Goal: Task Accomplishment & Management: Complete application form

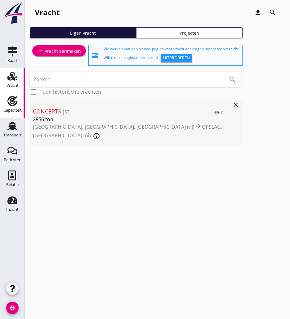
click at [14, 107] on div "Capaciteit" at bounding box center [12, 110] width 18 height 9
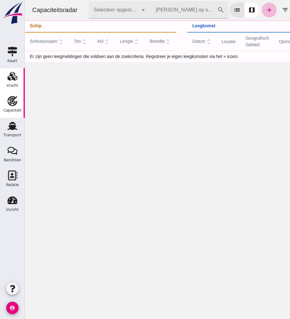
click at [11, 87] on div "Vracht" at bounding box center [13, 85] width 12 height 4
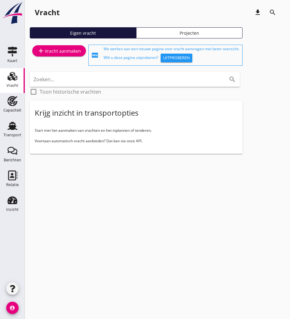
click at [70, 48] on div "add Vracht aanmaken" at bounding box center [59, 50] width 44 height 7
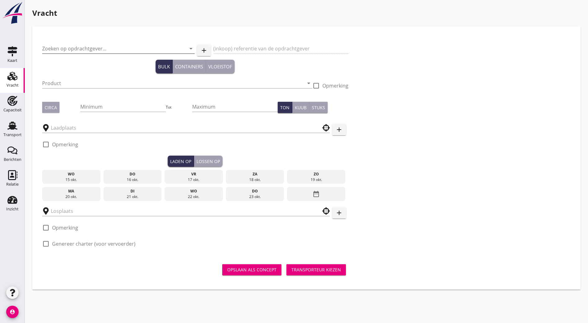
click at [77, 44] on input "Zoeken op opdrachtgever..." at bounding box center [109, 49] width 135 height 10
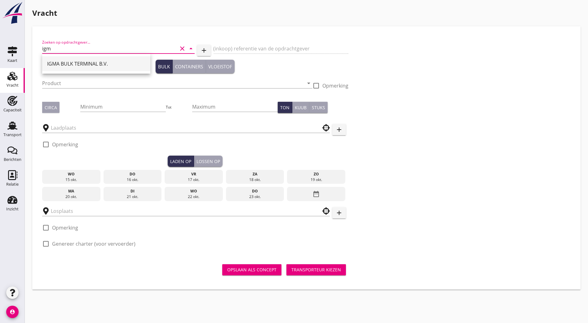
click at [74, 62] on div "IGMA BULK TERMINAL B.V." at bounding box center [96, 63] width 98 height 7
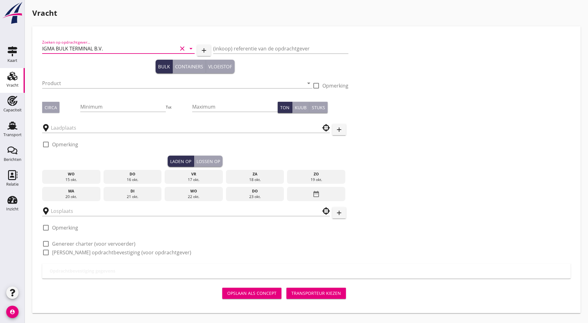
type input "IGMA BULK TERMINAL B.V."
click at [289, 85] on div "Zoeken op opdrachtgever... IGMA BULK TERMINAL B.V. clear arrow_drop_down add (i…" at bounding box center [306, 150] width 533 height 228
click at [46, 85] on input "Product" at bounding box center [172, 83] width 261 height 10
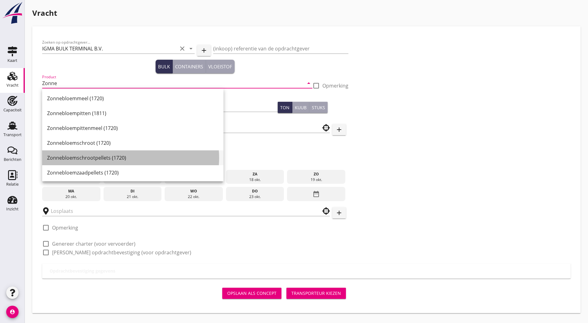
click at [79, 159] on div "Zonnebloemschrootpellets (1720)" at bounding box center [132, 157] width 171 height 7
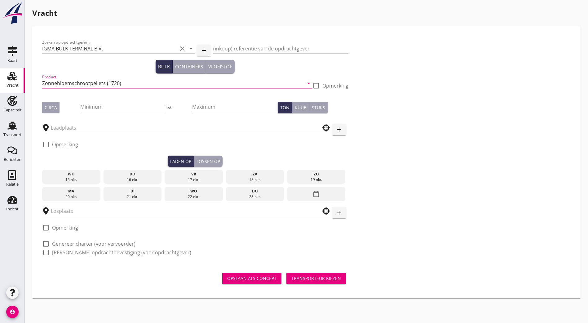
click at [106, 82] on input "Zonnebloemschrootpellets (1720)" at bounding box center [172, 83] width 261 height 10
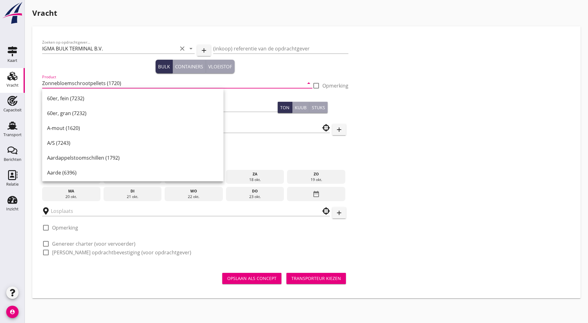
click at [103, 82] on input "Zonnebloemschrootpellets (1720)" at bounding box center [172, 83] width 261 height 10
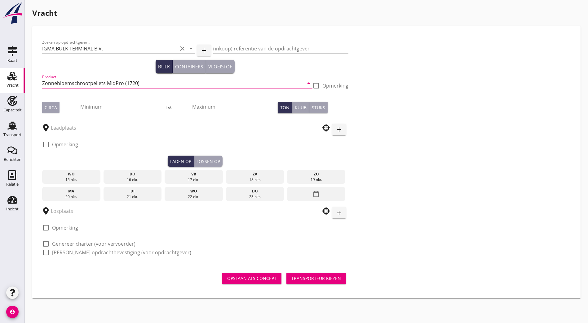
type input "Zonnebloemschrootpellets MidPro (1720)"
click at [103, 97] on div "Minimum" at bounding box center [122, 107] width 85 height 21
type input "1836"
click at [174, 126] on input "text" at bounding box center [181, 128] width 261 height 10
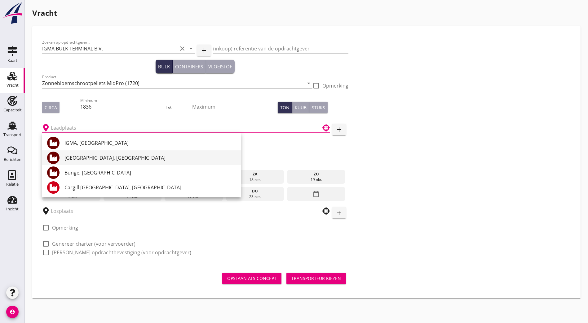
click at [138, 157] on div "[GEOGRAPHIC_DATA], [GEOGRAPHIC_DATA]" at bounding box center [149, 157] width 171 height 7
type input "[GEOGRAPHIC_DATA], [GEOGRAPHIC_DATA]"
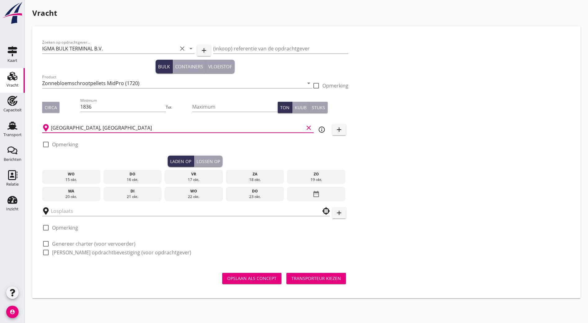
click at [115, 176] on div "do" at bounding box center [132, 175] width 55 height 6
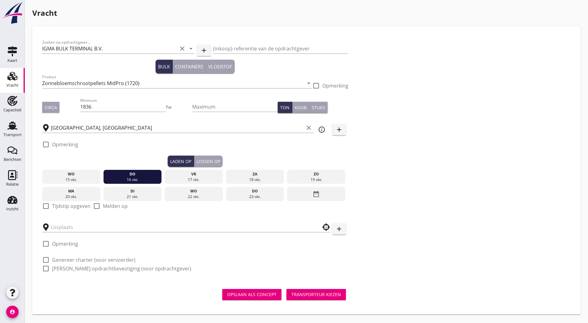
click at [51, 208] on div "check_box_outline_blank Tijdstip opgeven" at bounding box center [66, 206] width 48 height 7
click at [48, 204] on div at bounding box center [46, 206] width 11 height 11
checkbox input "true"
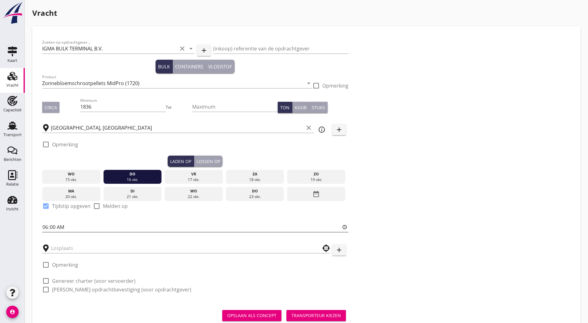
click at [47, 225] on input "06:00" at bounding box center [195, 227] width 306 height 10
type input "07:30"
click at [98, 251] on input "text" at bounding box center [181, 248] width 261 height 10
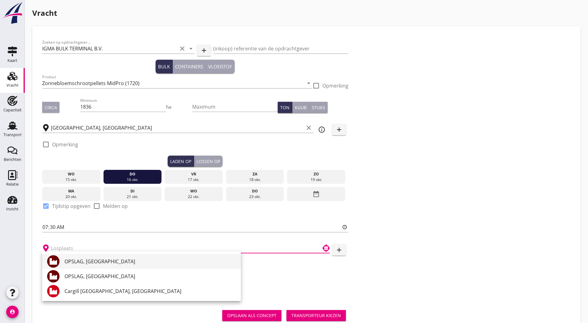
click at [107, 265] on div "OPSLAG, [GEOGRAPHIC_DATA]" at bounding box center [149, 261] width 171 height 7
type input "OPSLAG, [GEOGRAPHIC_DATA]"
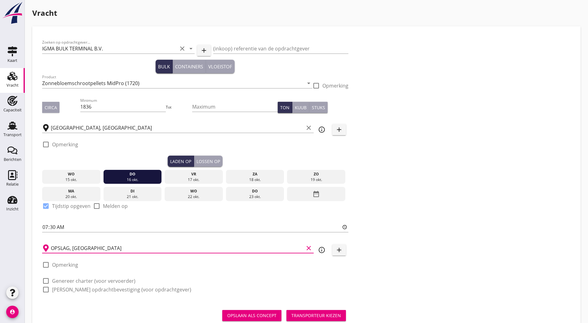
scroll to position [18, 0]
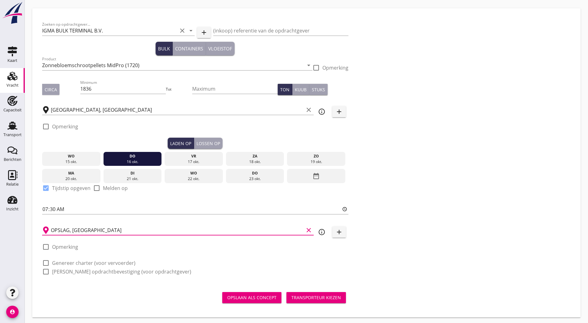
click at [77, 262] on label "Genereer charter (voor vervoerder)" at bounding box center [93, 263] width 83 height 6
checkbox input "true"
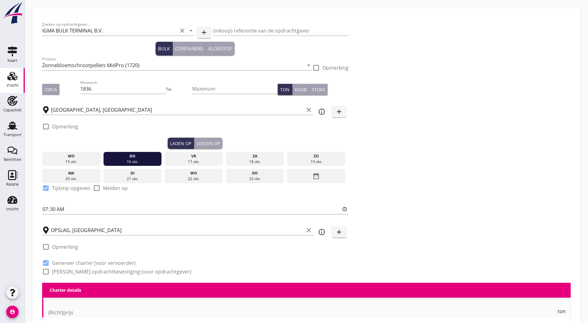
click at [74, 270] on label "[PERSON_NAME] opdrachtbevestiging (voor opdrachtgever)" at bounding box center [121, 272] width 139 height 6
checkbox input "true"
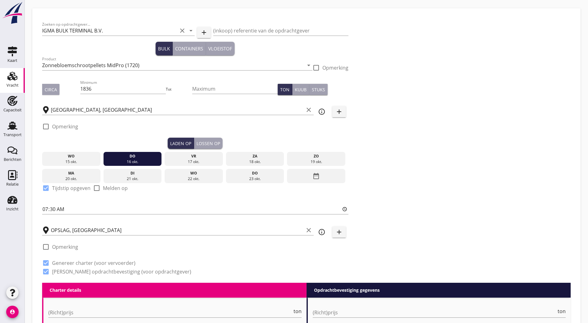
scroll to position [111, 0]
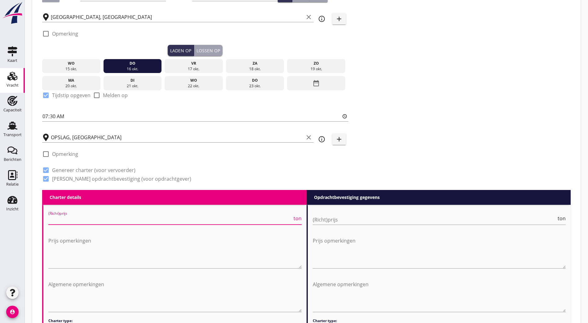
click at [59, 216] on input "(Richt)prijs" at bounding box center [170, 220] width 244 height 10
click at [104, 221] on input "(Richt)prijs" at bounding box center [170, 220] width 244 height 10
click at [82, 218] on input "(Richt)prijs" at bounding box center [170, 220] width 244 height 10
type input "0.315"
click at [289, 220] on input "(Richt)prijs" at bounding box center [435, 220] width 244 height 10
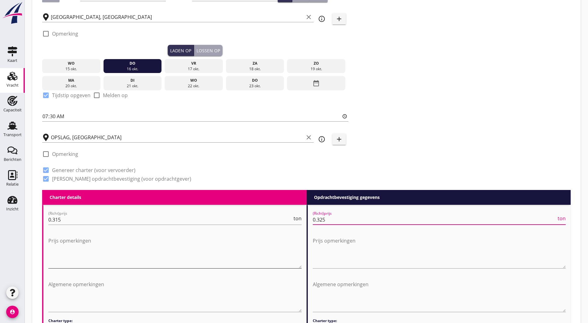
type input "0.325"
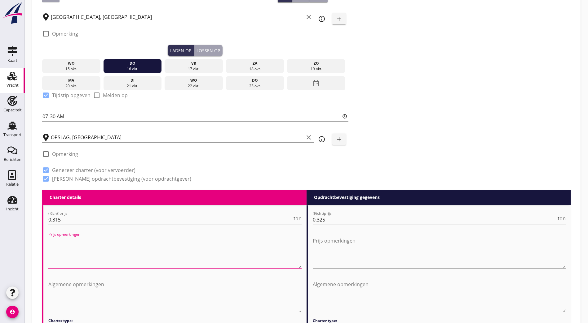
click at [122, 237] on textarea "Prijs opmerkingen" at bounding box center [174, 252] width 253 height 33
type textarea "p"
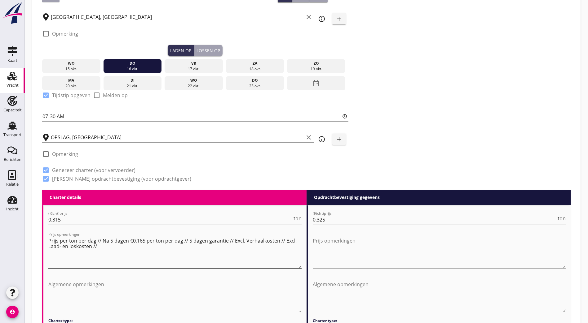
click at [118, 244] on textarea "Prijs per ton per dag // Na 5 dagen €0,165 per ton per dag // 5 dagen garantie …" at bounding box center [174, 252] width 253 height 33
click at [126, 247] on textarea "Prijs per ton per dag // Na 5 dagen €0,165 per ton per dag // 5 dagen garantie …" at bounding box center [174, 252] width 253 height 33
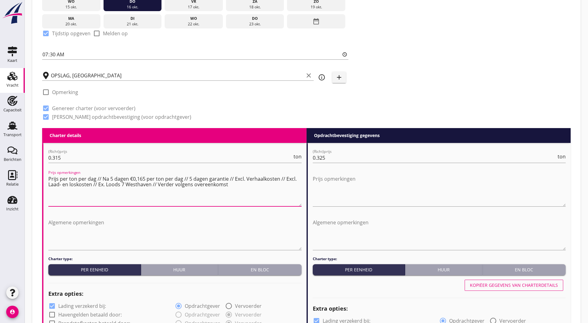
drag, startPoint x: 236, startPoint y: 183, endPoint x: -64, endPoint y: 130, distance: 305.0
click at [0, 130] on html "Na vrachtbrief datum Na ontvangst factuur en vrachtdocumenten Na factuurdatum N…" at bounding box center [294, 293] width 588 height 933
type textarea "Prijs per ton per dag // Na 5 dagen €0,165 per ton per dag // 5 dagen garantie …"
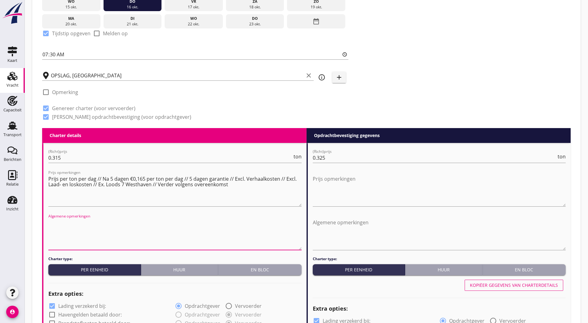
click at [140, 219] on textarea "Algemene opmerkingen" at bounding box center [174, 234] width 253 height 33
paste textarea "Prijs per ton per dag // Na 5 dagen €0,165 per ton per dag // 5 dagen garantie …"
type textarea "Prijs per ton per dag // Na 5 dagen €0,165 per ton per dag // 5 dagen garantie …"
click at [289, 188] on textarea "Prijs opmerkingen" at bounding box center [439, 190] width 253 height 33
paste textarea "Prijs per ton per dag // Na 5 dagen €0,165 per ton per dag // 5 dagen garantie …"
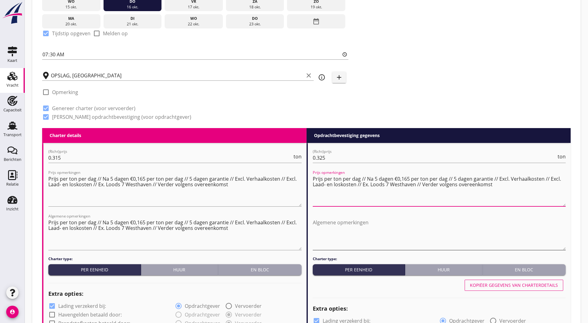
type textarea "Prijs per ton per dag // Na 5 dagen €0,165 per ton per dag // 5 dagen garantie …"
click at [289, 237] on textarea "Algemene opmerkingen" at bounding box center [439, 234] width 253 height 33
paste textarea "Prijs per ton per dag // Na 5 dagen €0,165 per ton per dag // 5 dagen garantie …"
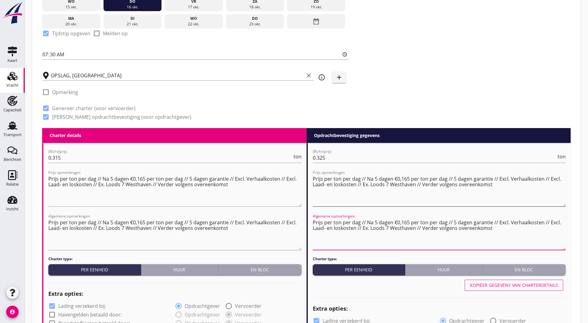
type textarea "Prijs per ton per dag // Na 5 dagen €0,165 per ton per dag // 5 dagen garantie …"
click at [289, 175] on textarea "Prijs per ton per dag // Na 5 dagen €0,165 per ton per dag // 5 dagen garantie …" at bounding box center [439, 190] width 253 height 33
type textarea "Prijs per ton per dag // Na 5 dagen €0,175 per ton per dag // 5 dagen garantie …"
click at [289, 224] on textarea "Prijs per ton per dag // Na 5 dagen €0,165 per ton per dag // 5 dagen garantie …" at bounding box center [439, 234] width 253 height 33
type textarea "Prijs per ton per dag // Na 5 dagen €0,175 per ton per dag // 5 dagen garantie …"
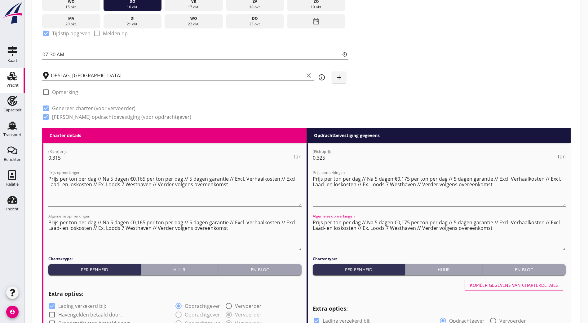
click at [166, 278] on div at bounding box center [174, 282] width 253 height 9
click at [171, 269] on div "Huur" at bounding box center [179, 270] width 72 height 7
radio input "true"
radio input "false"
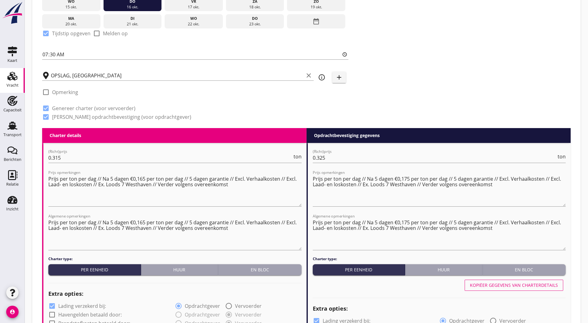
radio input "true"
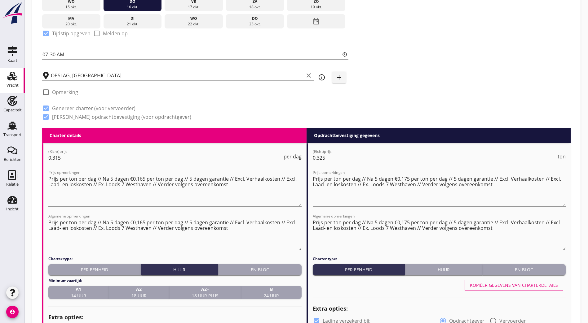
click at [256, 290] on div "B 24 uur" at bounding box center [270, 292] width 55 height 13
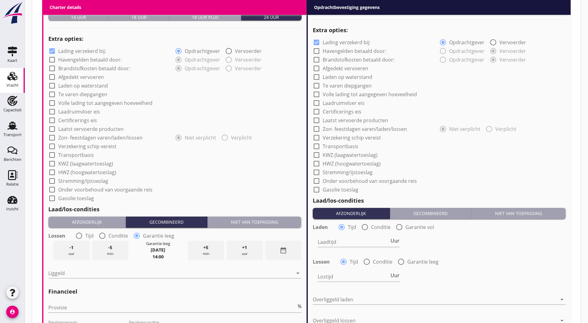
scroll to position [483, 0]
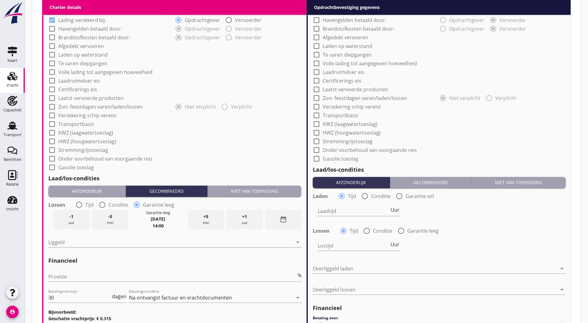
click at [266, 188] on div "Niet van toepassing" at bounding box center [254, 191] width 89 height 7
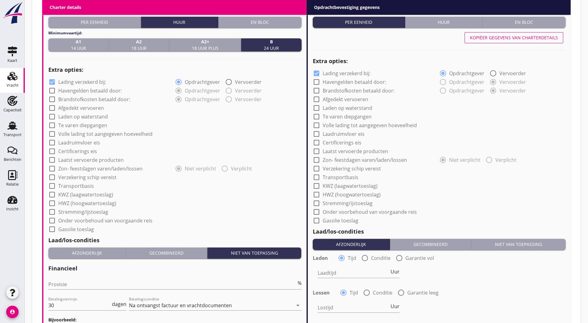
scroll to position [328, 0]
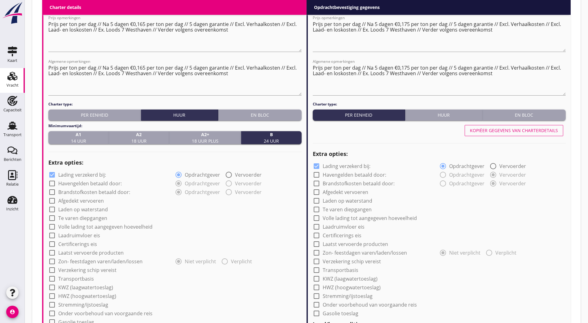
click at [80, 198] on label "Afgedekt vervoeren" at bounding box center [81, 201] width 46 height 6
checkbox input "true"
click at [81, 243] on label "Certificerings eis" at bounding box center [77, 244] width 39 height 6
checkbox input "true"
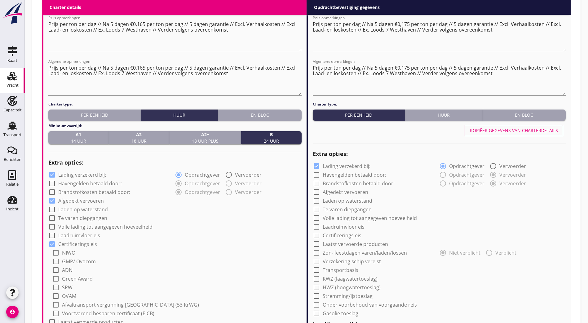
scroll to position [390, 0]
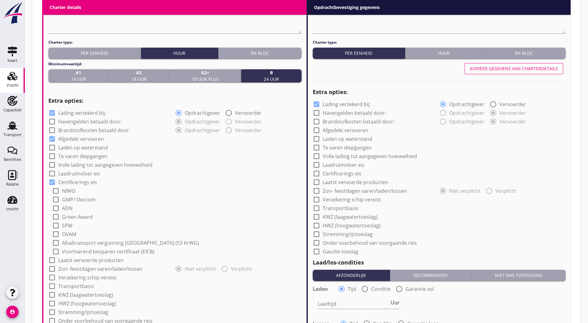
click at [79, 199] on label "GMP/ Ovocom" at bounding box center [79, 200] width 34 height 6
checkbox input "true"
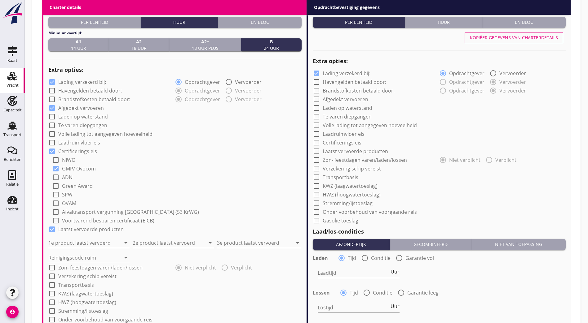
scroll to position [452, 0]
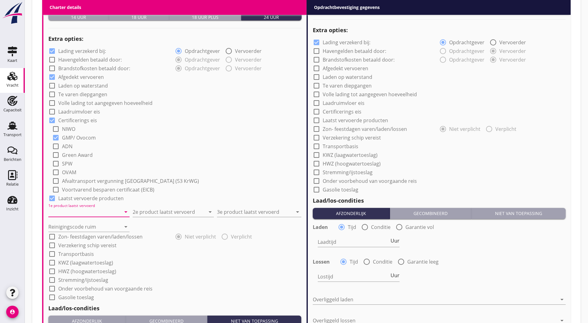
click at [79, 215] on div "1e product laatst vervoerd arrow_drop_down" at bounding box center [88, 212] width 81 height 10
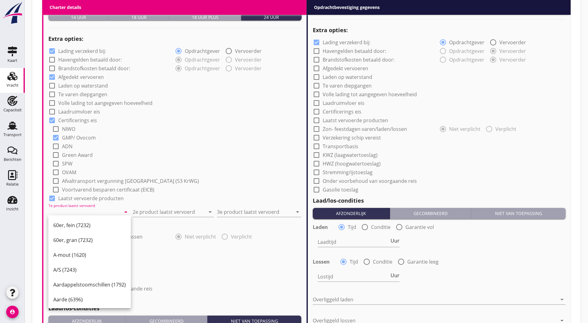
click at [100, 211] on input "1e product laatst vervoerd" at bounding box center [84, 212] width 72 height 10
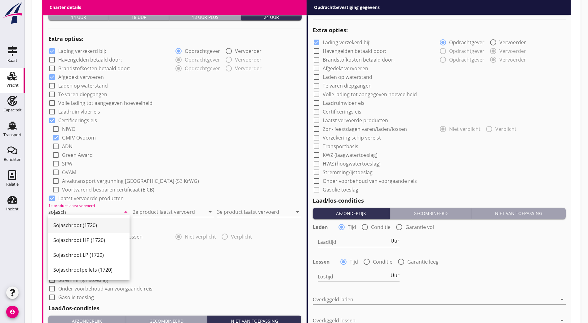
click at [93, 230] on div "Sojaschroot (1720)" at bounding box center [88, 225] width 71 height 15
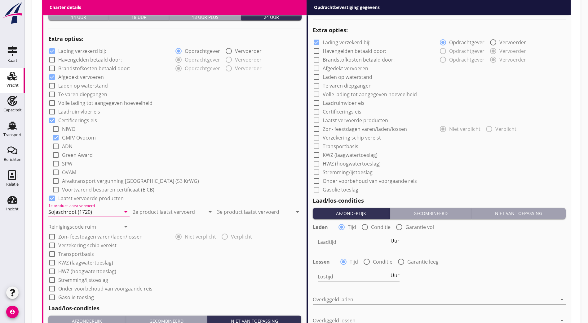
type input "Sojaschroot (1720)"
click at [151, 209] on input "2e product laatst vervoerd" at bounding box center [169, 212] width 72 height 10
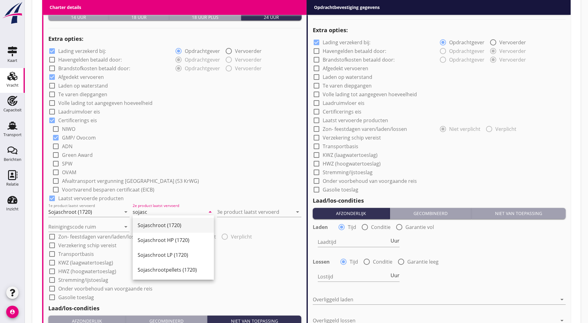
click at [154, 224] on div "Sojaschroot (1720)" at bounding box center [173, 225] width 71 height 7
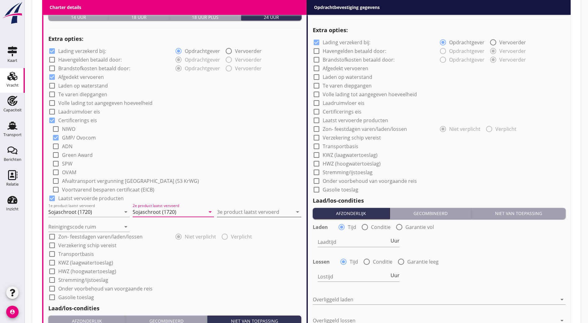
type input "Sojaschroot (1720)"
click at [239, 209] on input "3e product laatst vervoerd" at bounding box center [255, 212] width 76 height 10
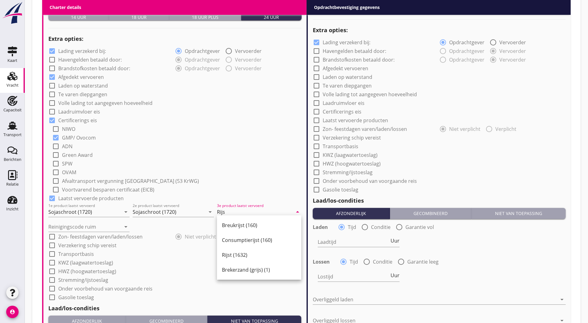
click at [231, 254] on div "Rijst (1632)" at bounding box center [259, 254] width 74 height 7
type input "Rijst (1632)"
click at [101, 223] on input "Reinigingscode ruim" at bounding box center [84, 227] width 72 height 10
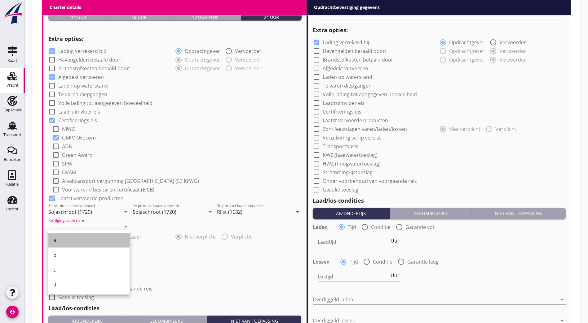
click at [70, 241] on div "a" at bounding box center [88, 240] width 71 height 7
type input "a"
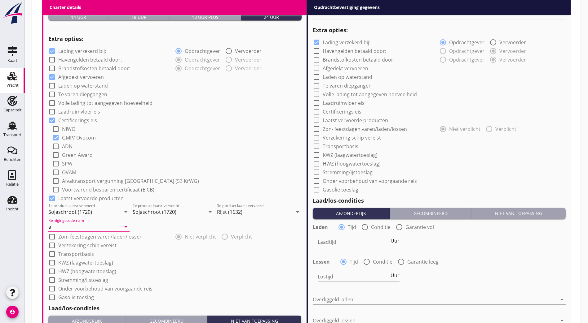
click at [289, 211] on div "Gecombineerd" at bounding box center [430, 213] width 76 height 7
radio input "false"
radio input "true"
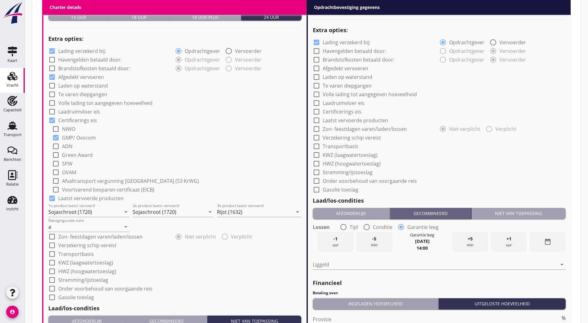
scroll to position [575, 0]
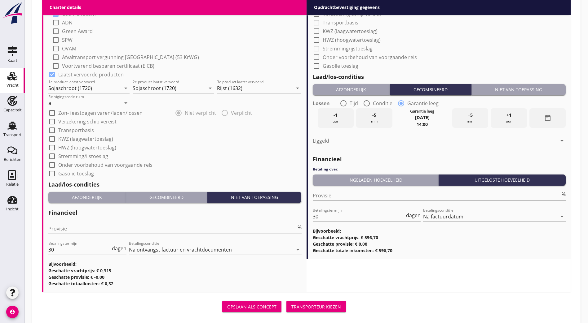
click at [289, 86] on div "Niet van toepassing" at bounding box center [518, 89] width 89 height 7
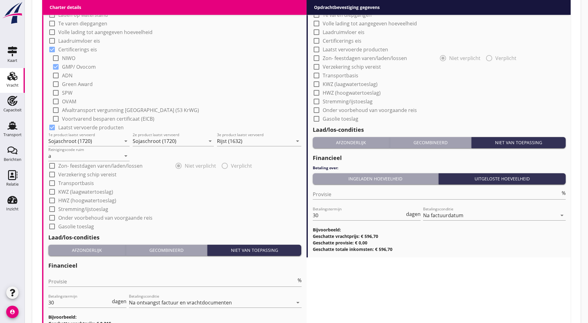
scroll to position [399, 0]
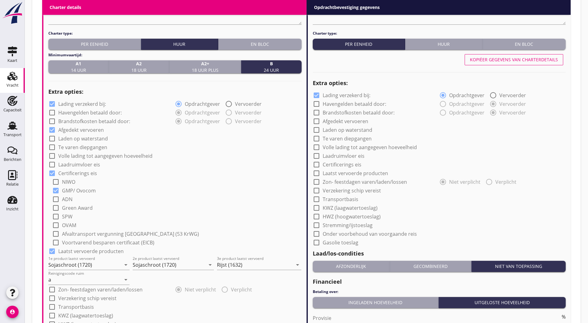
click at [289, 41] on div "Huur" at bounding box center [443, 44] width 72 height 7
radio input "true"
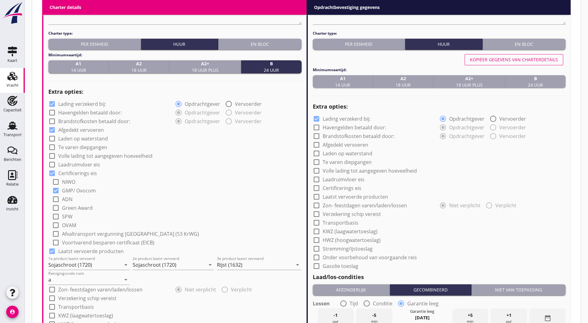
click at [289, 59] on div "Kopiëer gegevens van charterdetails" at bounding box center [514, 59] width 88 height 7
checkbox input "true"
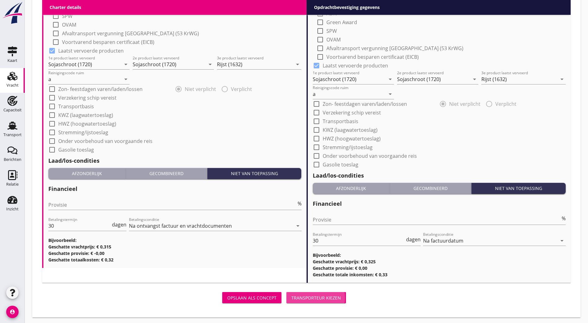
click at [289, 298] on div "Transporteur kiezen" at bounding box center [316, 298] width 50 height 7
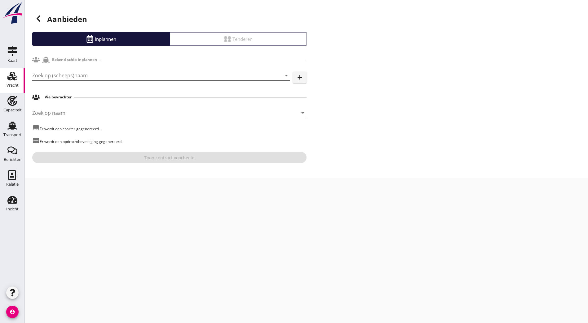
click at [80, 74] on input "Zoek op (scheeps)naam" at bounding box center [152, 76] width 240 height 10
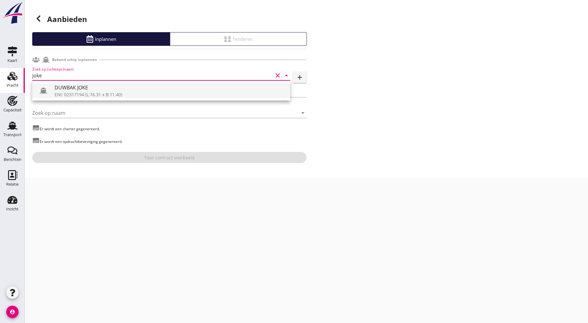
click at [112, 90] on div "DUWBAK JOKE" at bounding box center [170, 87] width 230 height 7
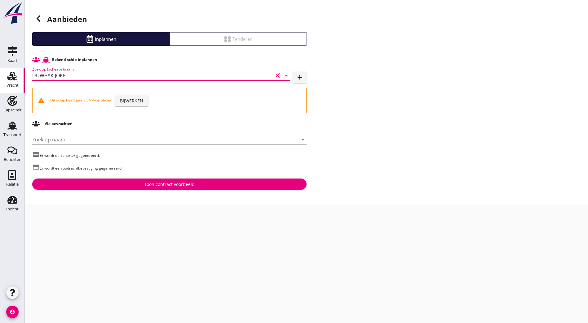
type input "DUWBAK JOKE"
drag, startPoint x: 361, startPoint y: 157, endPoint x: 346, endPoint y: 157, distance: 15.5
click at [289, 157] on div "Aanbieden Inplannen Tenderen Bekend schip inplannen Zoek op (scheeps)naam DUWBA…" at bounding box center [306, 102] width 563 height 205
click at [289, 150] on div "Aanbieden Inplannen Tenderen Bekend schip inplannen Zoek op (scheeps)naam clear…" at bounding box center [306, 102] width 563 height 205
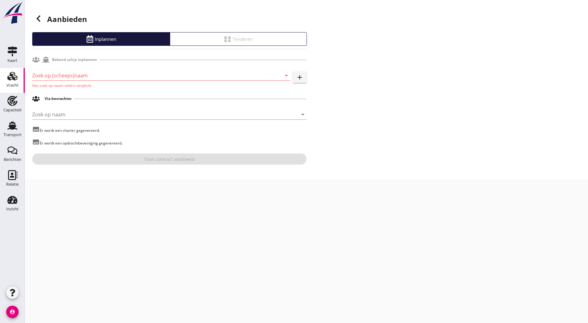
click at [144, 78] on input "Zoek op (scheeps)naam" at bounding box center [152, 76] width 240 height 10
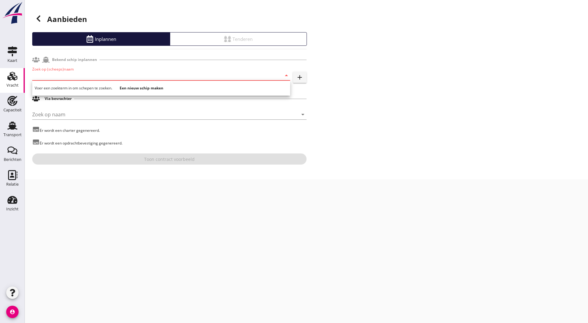
click at [289, 94] on div "Aanbieden Inplannen Tenderen Bekend schip inplannen Zoek op (scheeps)naam arrow…" at bounding box center [306, 90] width 563 height 180
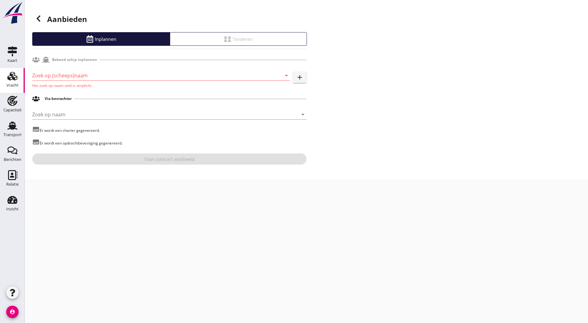
click at [38, 19] on use at bounding box center [39, 18] width 4 height 6
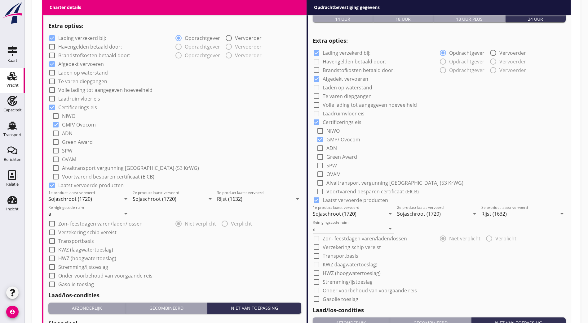
scroll to position [599, 0]
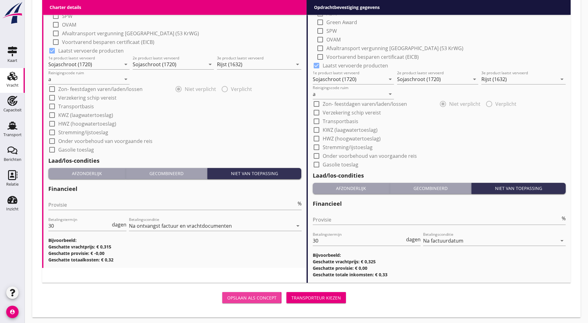
click at [227, 295] on div "Opslaan als concept" at bounding box center [251, 298] width 49 height 7
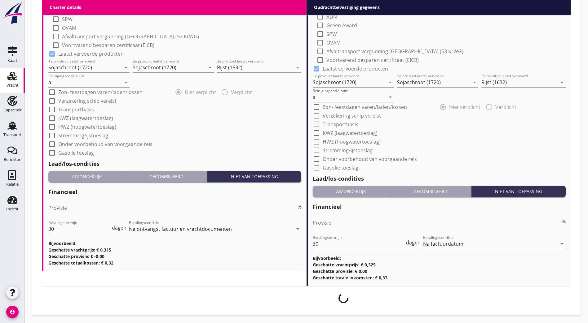
scroll to position [594, 0]
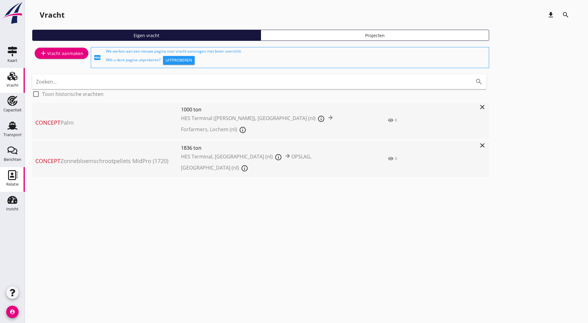
click at [15, 177] on use at bounding box center [12, 175] width 9 height 10
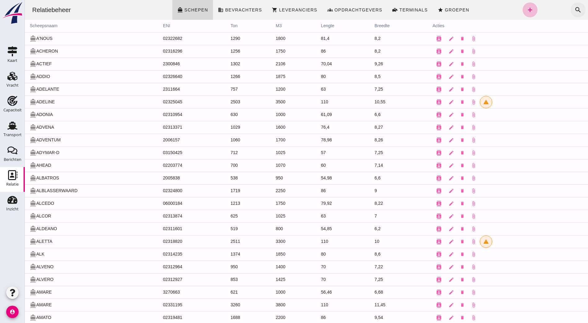
click at [289, 7] on icon "search" at bounding box center [577, 9] width 7 height 7
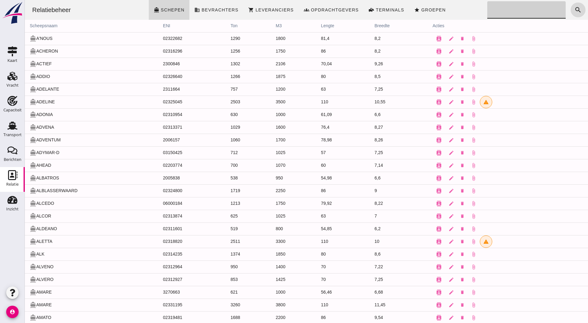
click at [289, 12] on input "Zoeken..." at bounding box center [524, 9] width 75 height 17
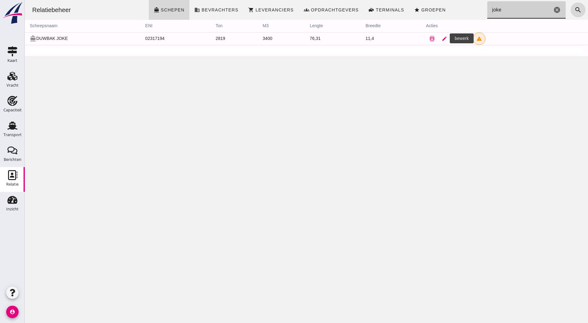
type input "joke"
drag, startPoint x: 440, startPoint y: 37, endPoint x: 29, endPoint y: 108, distance: 417.1
click at [289, 37] on icon "edit" at bounding box center [444, 39] width 6 height 6
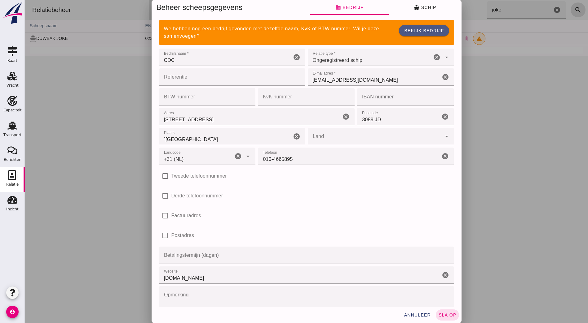
type input "+31 (NL)"
click at [289, 29] on span "Bekijk bedrijf" at bounding box center [424, 30] width 40 height 5
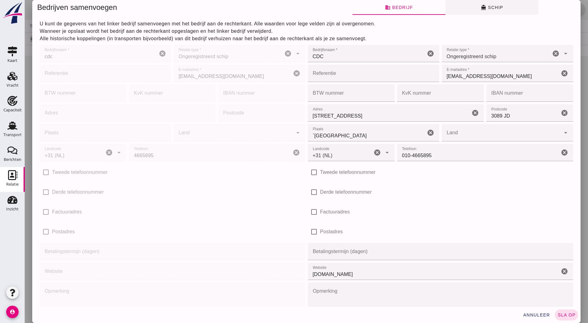
click at [289, 7] on button "directions_boat Schip" at bounding box center [491, 7] width 93 height 15
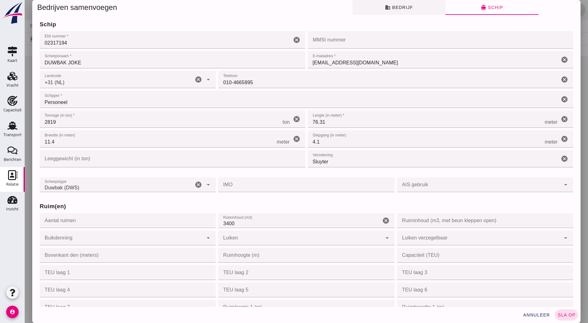
click at [289, 6] on button "business Bedrijf" at bounding box center [398, 7] width 93 height 15
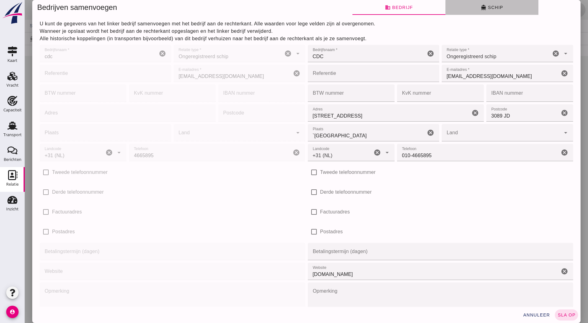
click at [289, 6] on button "directions_boat Schip" at bounding box center [491, 7] width 93 height 15
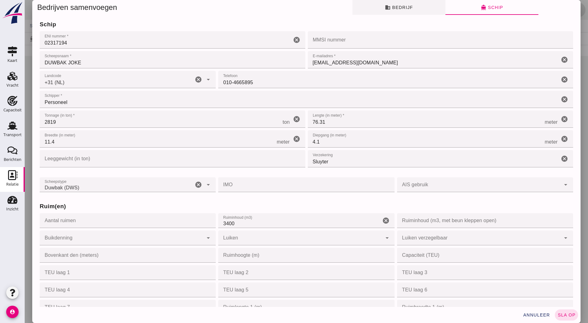
click at [289, 4] on button "business Bedrijf" at bounding box center [398, 7] width 93 height 15
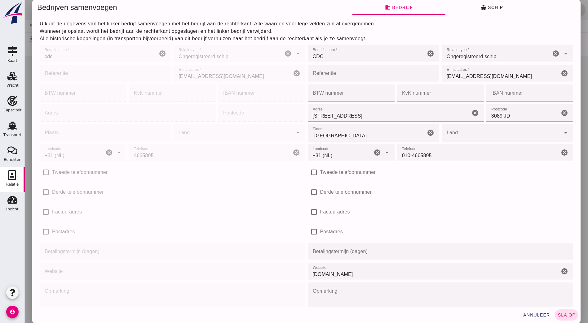
scroll to position [45, 0]
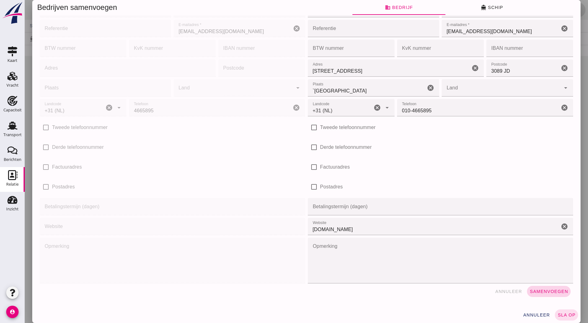
click at [289, 290] on span "Samenvoegen" at bounding box center [548, 291] width 39 height 5
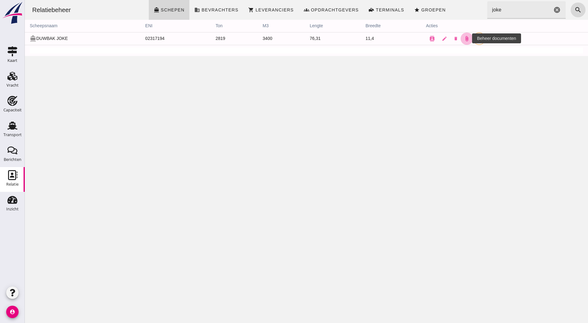
click at [289, 41] on button "attach_file" at bounding box center [466, 39] width 12 height 12
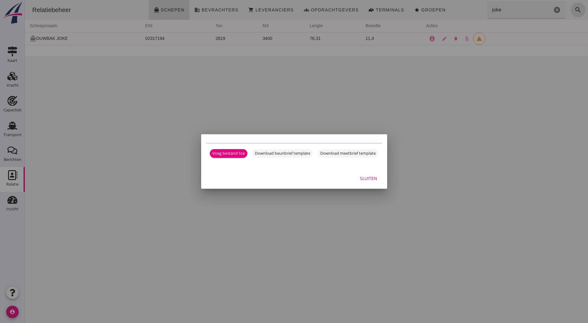
click at [289, 181] on div "Sluiten" at bounding box center [294, 178] width 186 height 21
click at [289, 177] on div "Sluiten" at bounding box center [368, 178] width 17 height 7
click at [289, 177] on div "Relatiebeheer directions_boat Schepen business Bevrachters shopping_cart Levera…" at bounding box center [306, 161] width 563 height 323
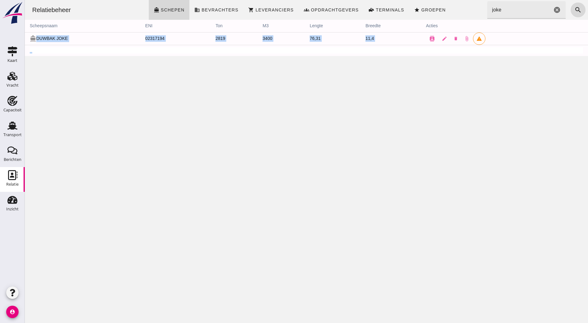
click at [289, 177] on div "Relatiebeheer directions_boat Schepen business Bevrachters shopping_cart Levera…" at bounding box center [306, 161] width 563 height 323
drag, startPoint x: 391, startPoint y: 177, endPoint x: 308, endPoint y: 125, distance: 98.1
click at [289, 125] on div "Relatiebeheer directions_boat Schepen business Bevrachters shopping_cart Levera…" at bounding box center [306, 161] width 563 height 323
click at [289, 40] on link "edit" at bounding box center [444, 39] width 12 height 12
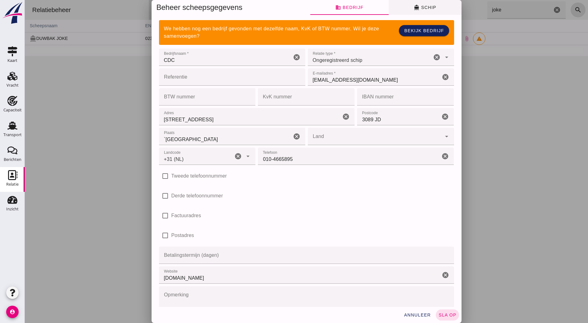
click at [289, 6] on span "directions_boat Schip" at bounding box center [424, 8] width 22 height 6
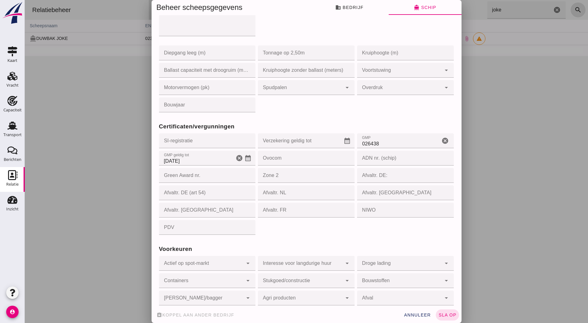
scroll to position [505, 0]
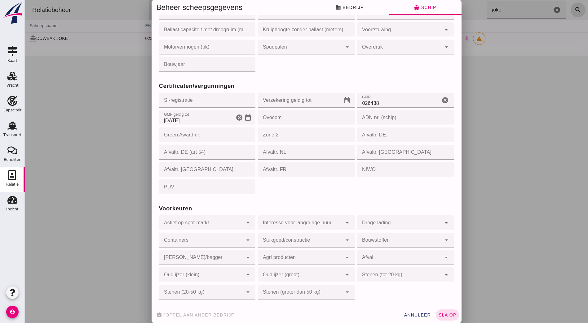
click at [289, 103] on input "026438" at bounding box center [398, 100] width 83 height 15
click at [289, 318] on span "sla op" at bounding box center [447, 315] width 18 height 5
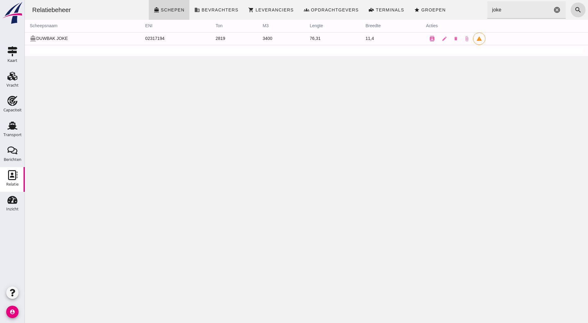
scroll to position [0, 0]
click at [289, 38] on icon "warning" at bounding box center [479, 39] width 6 height 6
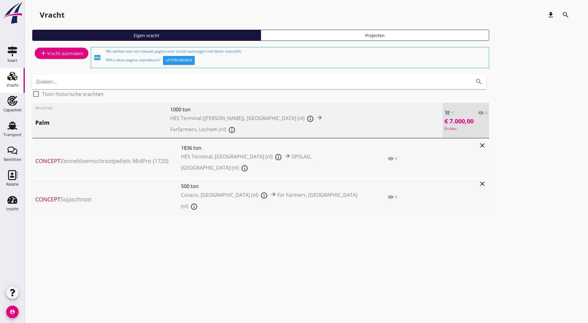
click at [243, 153] on span "OPSLAG, [GEOGRAPHIC_DATA] (nl)" at bounding box center [246, 162] width 130 height 18
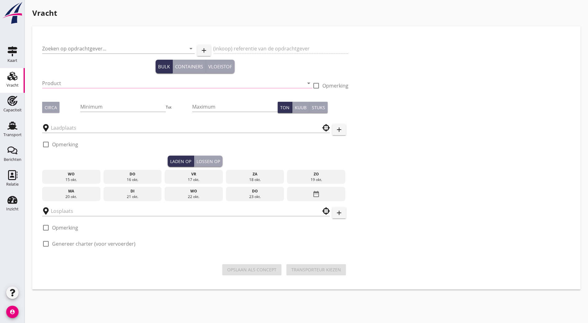
type input "IGMA BULK TERMINAL B.V."
type input "Zonnebloemschrootpellets MidPro (1720)"
type input "1836"
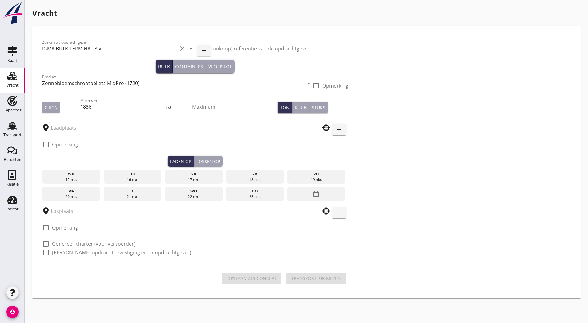
type input "HES Terminal"
type input "OPSLAG"
checkbox input "true"
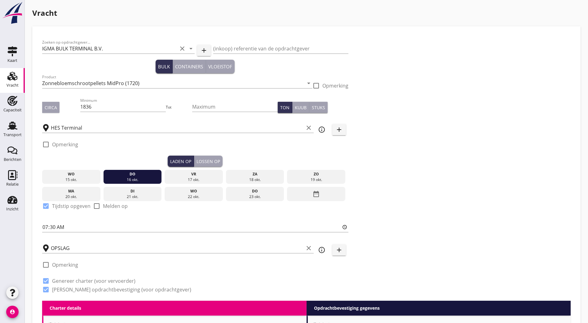
type input "0.315"
type textarea "Prijs per ton per dag // Na 5 dagen €0,165 per ton per dag // 5 dagen garantie …"
radio input "false"
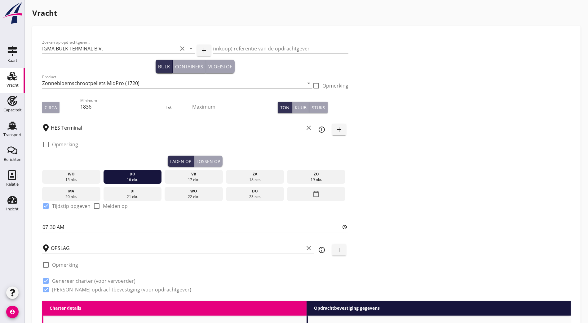
checkbox input "true"
type input "0.325"
type textarea "Prijs per ton per dag // Na 5 dagen €0,175 per ton per dag // 5 dagen garantie …"
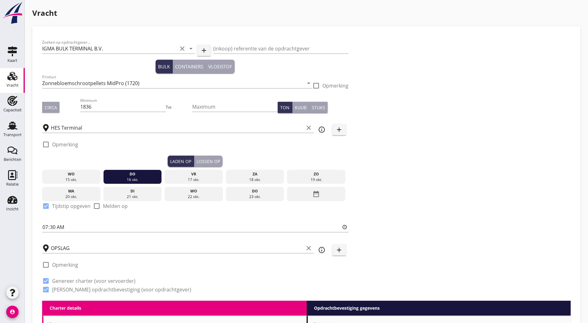
type textarea "Prijs per ton per dag // Na 5 dagen €0,175 per ton per dag // 5 dagen garantie …"
radio input "false"
checkbox input "true"
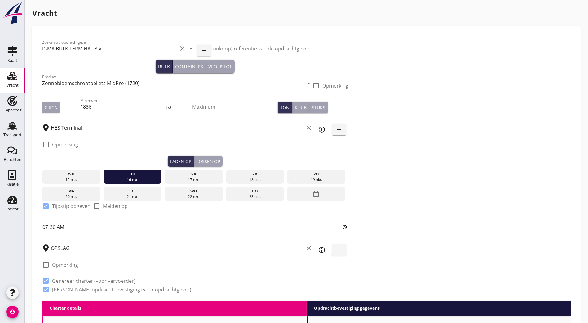
checkbox input "true"
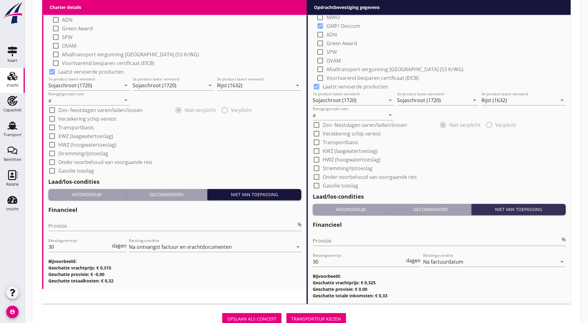
scroll to position [599, 0]
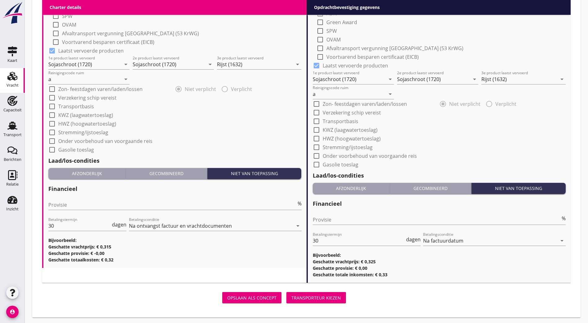
click at [286, 292] on button "Transporteur kiezen" at bounding box center [315, 297] width 59 height 11
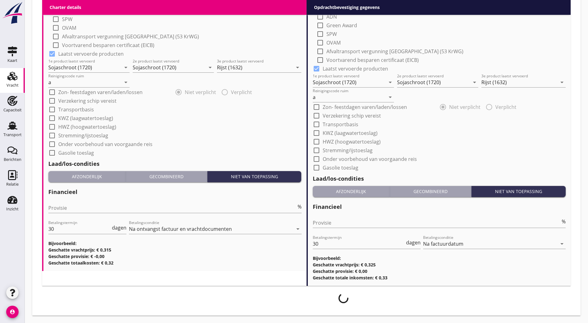
scroll to position [594, 0]
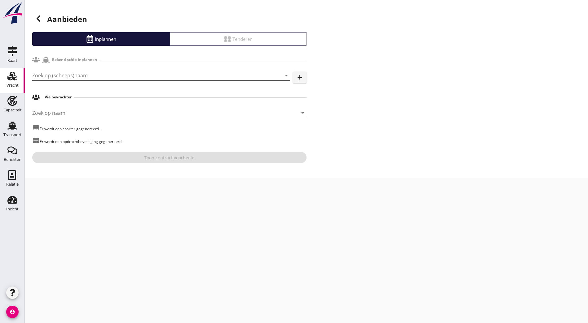
click at [96, 79] on input "Zoek op (scheeps)naam" at bounding box center [152, 76] width 240 height 10
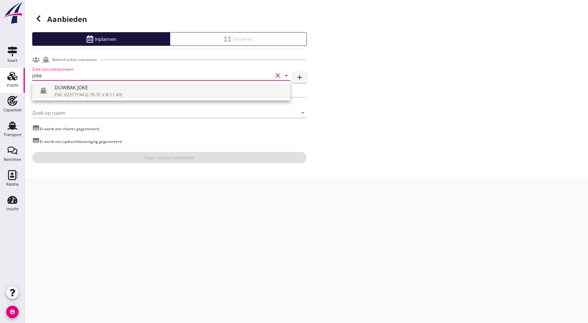
click at [107, 92] on div "ENI: 02317194 (L:76.31 x B:11.40)" at bounding box center [170, 94] width 230 height 7
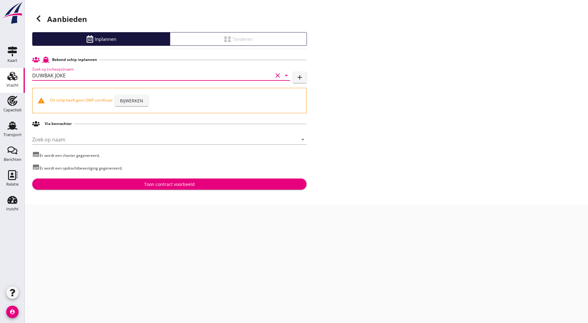
type input "DUWBAK JOKE"
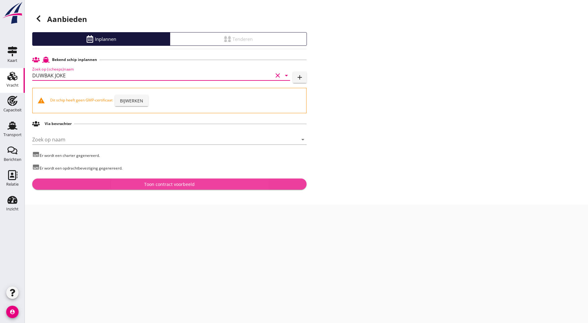
click at [181, 187] on div "Toon contract voorbeeld" at bounding box center [169, 184] width 50 height 7
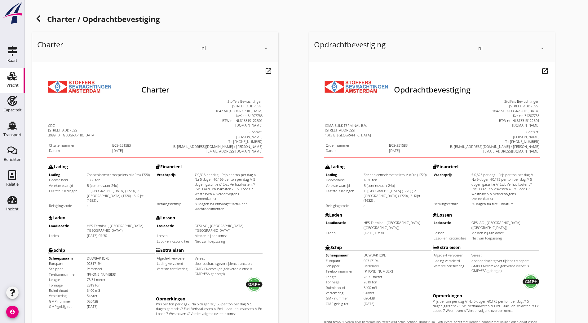
scroll to position [135, 0]
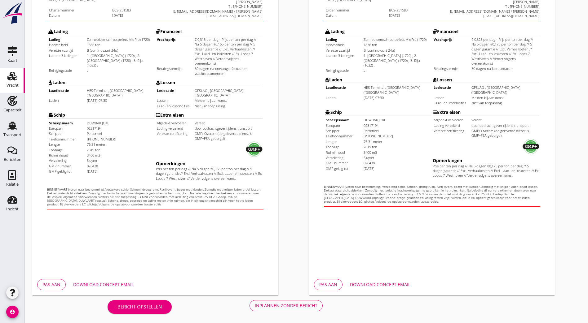
click at [255, 307] on div "Inplannen zonder bericht" at bounding box center [286, 306] width 63 height 7
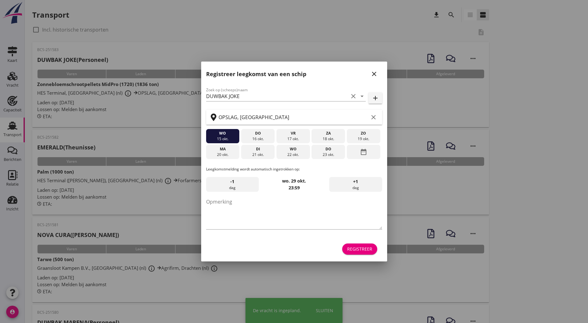
click at [369, 76] on button "close" at bounding box center [373, 73] width 11 height 11
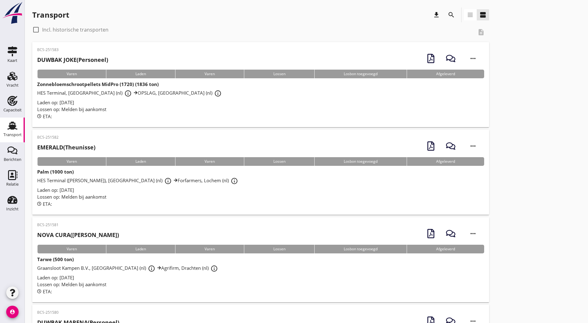
click at [68, 63] on strong "DUWBAK JOKE" at bounding box center [56, 59] width 39 height 7
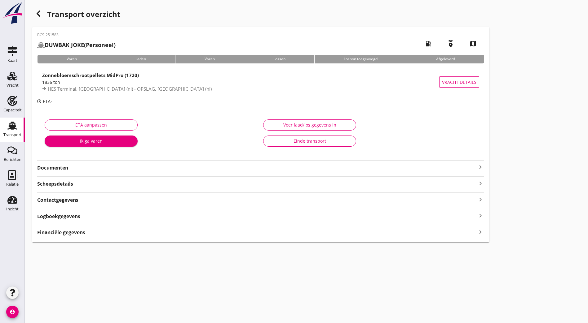
drag, startPoint x: 69, startPoint y: 161, endPoint x: 67, endPoint y: 166, distance: 5.1
click at [69, 163] on div "Documenten keyboard_arrow_right" at bounding box center [260, 165] width 447 height 11
click at [67, 166] on strong "Documenten" at bounding box center [256, 167] width 439 height 7
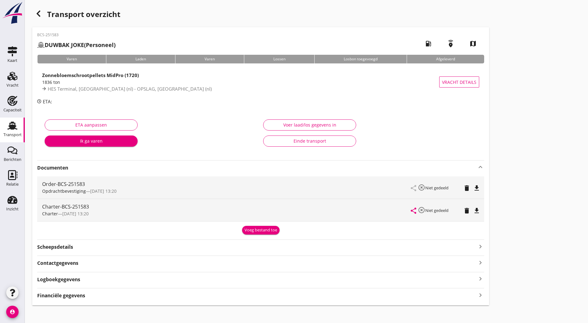
click at [358, 139] on div "Transport overzicht BCS-251583 DUWBAK JOKE (Personeel) local_gas_station emerge…" at bounding box center [306, 156] width 563 height 313
click at [365, 110] on div "Transport overzicht BCS-251583 DUWBAK JOKE (Personeel) local_gas_station emerge…" at bounding box center [306, 156] width 563 height 313
click at [473, 188] on icon "file_download" at bounding box center [476, 188] width 7 height 7
click at [473, 213] on icon "file_download" at bounding box center [476, 210] width 7 height 7
click at [148, 85] on div "Zonnebloemschrootpellets MidPro (1720) 1836 ton HES Terminal, Amsterdam (nl) - …" at bounding box center [240, 81] width 397 height 27
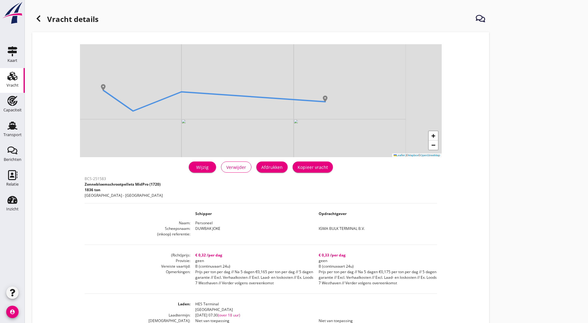
click at [261, 166] on div "Afdrukken" at bounding box center [271, 167] width 21 height 7
drag, startPoint x: 214, startPoint y: 253, endPoint x: 225, endPoint y: 257, distance: 11.7
click at [313, 257] on dd "€ 0,33 /per dag" at bounding box center [374, 256] width 123 height 6
drag, startPoint x: 225, startPoint y: 257, endPoint x: 221, endPoint y: 258, distance: 4.4
click at [313, 258] on dd "€ 0,33 /per dag" at bounding box center [374, 256] width 123 height 6
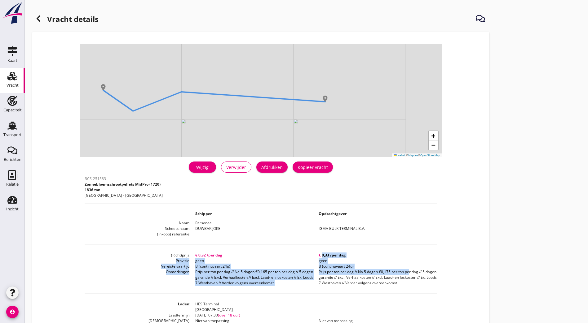
drag, startPoint x: 215, startPoint y: 255, endPoint x: 222, endPoint y: 278, distance: 24.7
click at [222, 278] on dl "(Richt)prijs € 0,32 /per dag € 0,33 /per dag Provisie geen geen Vereiste vaarti…" at bounding box center [261, 269] width 352 height 33
click at [313, 278] on dd "Prijs per ton per dag // Na 5 dagen €0,175 per ton per dag // 5 dagen garantie …" at bounding box center [374, 277] width 123 height 17
drag, startPoint x: 210, startPoint y: 251, endPoint x: 231, endPoint y: 296, distance: 49.9
click at [231, 296] on div "BCS-251583 Zonnebloemschrootpellets MidPro (1720) 1836 ton Amsterdam - Amsterda…" at bounding box center [261, 315] width 352 height 281
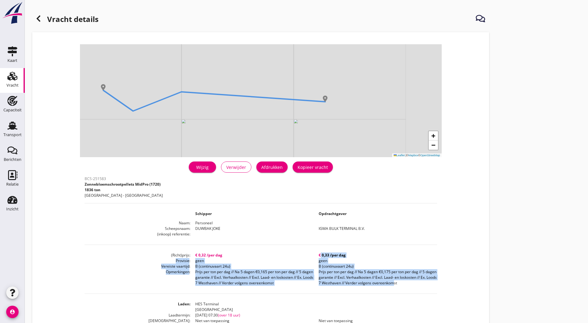
click at [313, 286] on dd "Prijs per ton per dag // Na 5 dagen €0,175 per ton per dag // 5 dagen garantie …" at bounding box center [374, 277] width 123 height 17
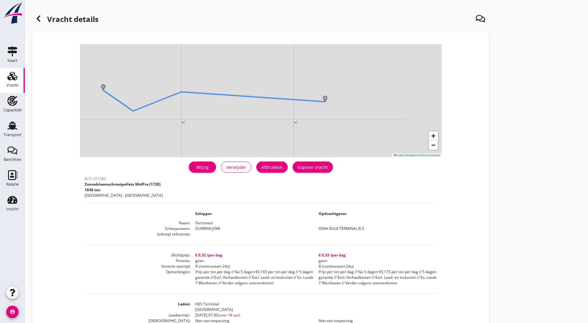
drag, startPoint x: 212, startPoint y: 255, endPoint x: 235, endPoint y: 313, distance: 61.8
click at [235, 313] on div "BCS-251583 Zonnebloemschrootpellets MidPro (1720) 1836 ton Amsterdam - Amsterda…" at bounding box center [261, 315] width 352 height 281
drag, startPoint x: 235, startPoint y: 313, endPoint x: 223, endPoint y: 298, distance: 18.7
click at [226, 306] on div "BCS-251583 Zonnebloemschrootpellets MidPro (1720) 1836 ton Amsterdam - Amsterda…" at bounding box center [261, 315] width 352 height 281
click at [313, 253] on dd "€ 0,33 /per dag" at bounding box center [374, 256] width 123 height 6
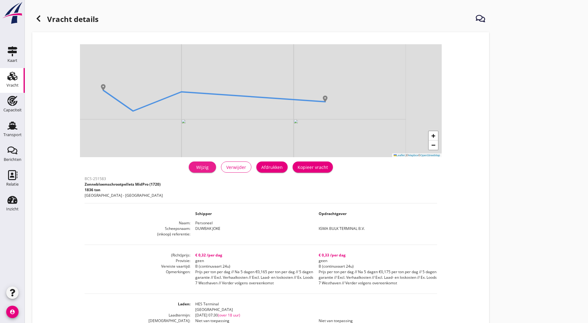
click at [194, 165] on div "Wijzig" at bounding box center [202, 167] width 17 height 7
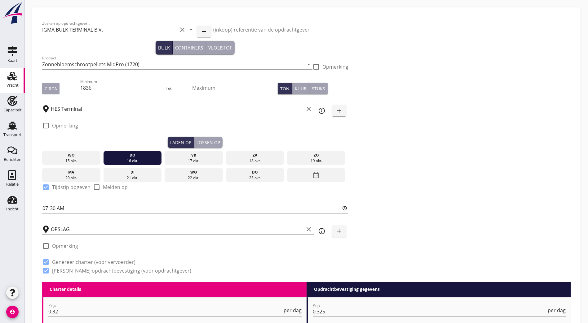
drag, startPoint x: 82, startPoint y: 90, endPoint x: 32, endPoint y: 90, distance: 50.5
type input "1728"
click at [421, 139] on div "Zoeken op opdrachtgever... IGMA BULK TERMINAL B.V. clear arrow_drop_down add (i…" at bounding box center [306, 149] width 533 height 265
click at [47, 206] on input "07:30" at bounding box center [195, 208] width 306 height 10
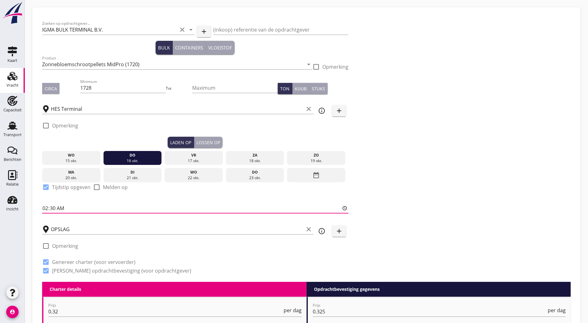
type input "23:30"
click at [330, 155] on div "Zoeken op opdrachtgever... IGMA BULK TERMINAL B.V. clear arrow_drop_down add (i…" at bounding box center [306, 149] width 533 height 265
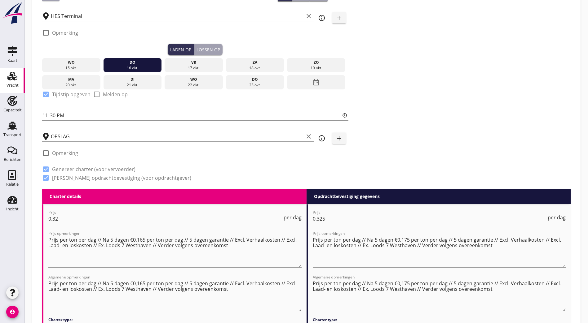
scroll to position [124, 0]
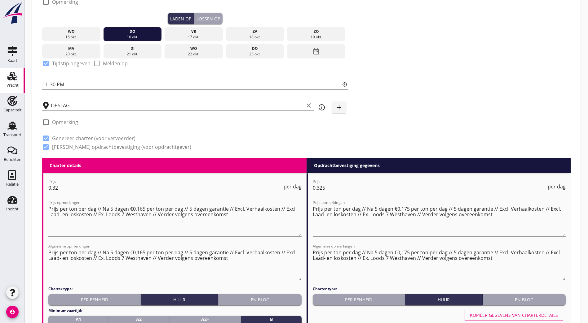
click at [59, 185] on input "0.32" at bounding box center [165, 188] width 234 height 10
type input "0.315"
click at [238, 215] on textarea "Prijs per ton per dag // Na 5 dagen €0,165 per ton per dag // 5 dagen garantie …" at bounding box center [174, 220] width 253 height 33
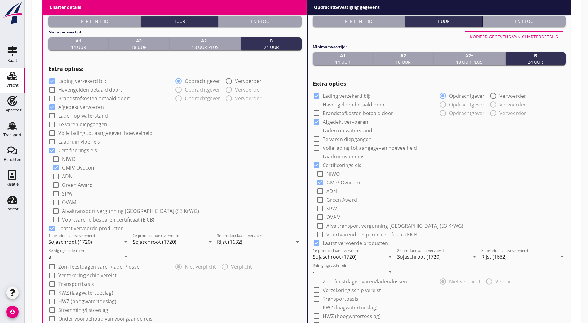
scroll to position [434, 0]
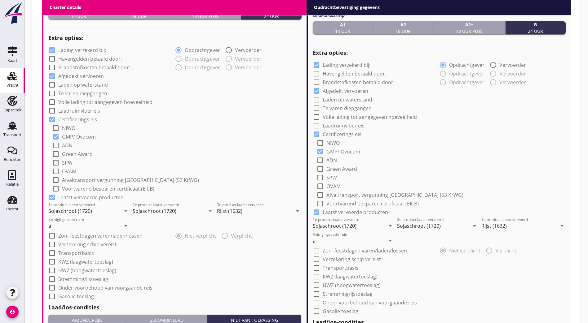
click at [91, 212] on input "Sojaschroot (1720)" at bounding box center [84, 211] width 72 height 10
click at [88, 223] on div "Sojabonen (1811)" at bounding box center [88, 224] width 71 height 7
type input "Sojabonen (1811)"
click at [179, 208] on input "Sojaschroot (1720)" at bounding box center [169, 211] width 72 height 10
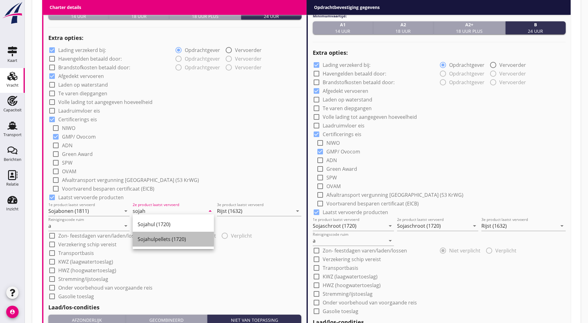
click at [178, 240] on div "Sojahulpellets (1720)" at bounding box center [173, 239] width 71 height 7
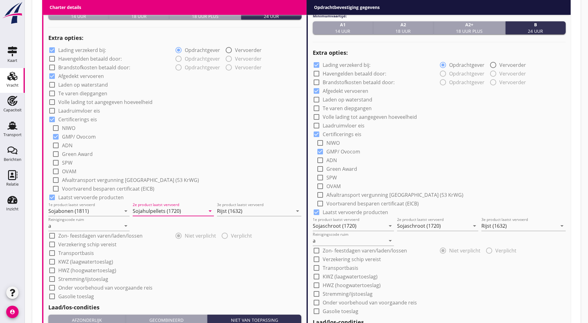
type input "Sojahulpellets (1720)"
click at [248, 209] on input "Rijst (1632)" at bounding box center [255, 211] width 76 height 10
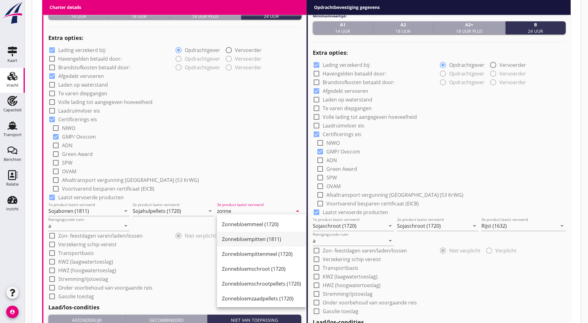
click at [258, 243] on div "Zonnebloempitten (1811)" at bounding box center [261, 239] width 79 height 15
type input "Zonnebloempitten (1811)"
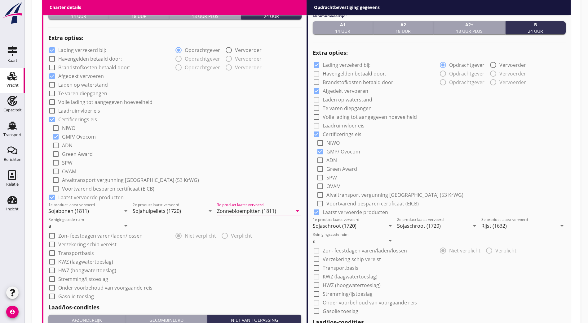
scroll to position [372, 0]
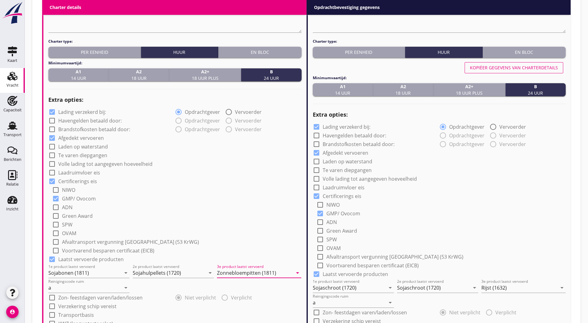
click at [518, 68] on div "Kopiëer gegevens van charterdetails" at bounding box center [514, 67] width 88 height 7
type input "Sojabonen (1811)"
type input "Sojahulpellets (1720)"
type input "Zonnebloempitten (1811)"
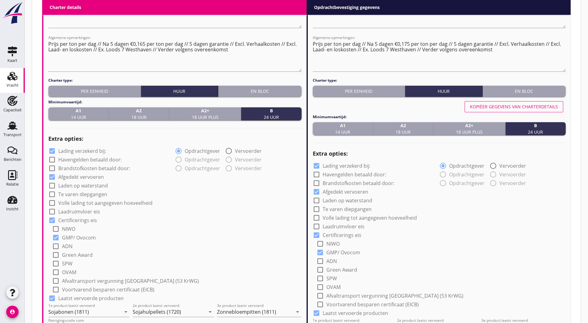
scroll to position [271, 0]
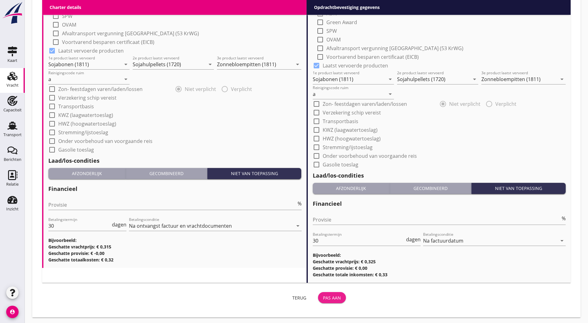
click at [323, 295] on div "Pas aan" at bounding box center [332, 298] width 18 height 7
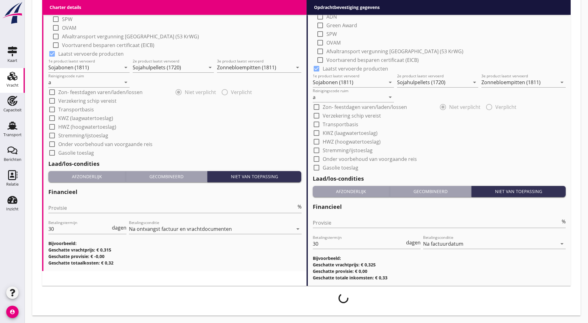
scroll to position [575, 0]
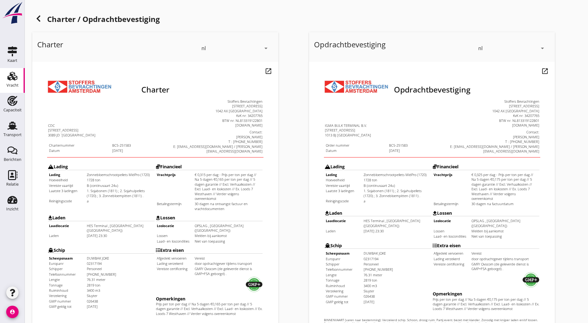
scroll to position [135, 0]
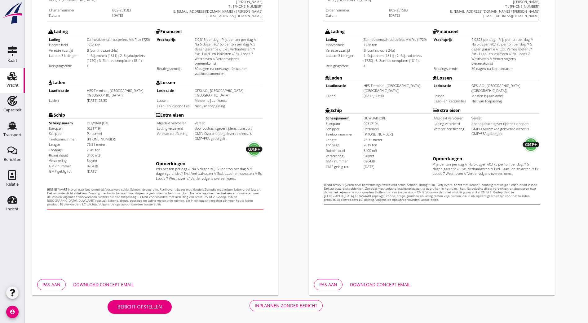
click at [255, 304] on div "Inplannen zonder bericht" at bounding box center [286, 306] width 63 height 7
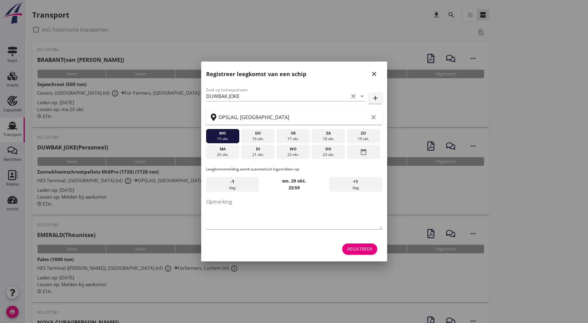
click at [376, 76] on icon "close" at bounding box center [373, 73] width 7 height 7
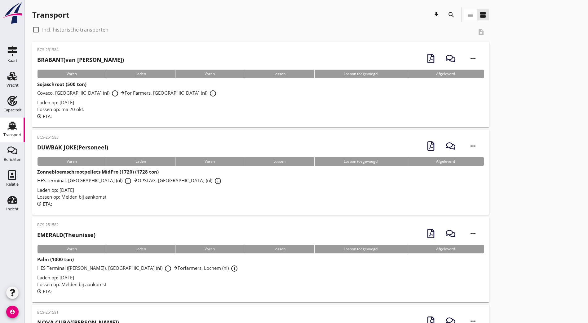
click at [89, 143] on div "BCS-251583 DUWBAK JOKE (Personeel)" at bounding box center [72, 145] width 71 height 20
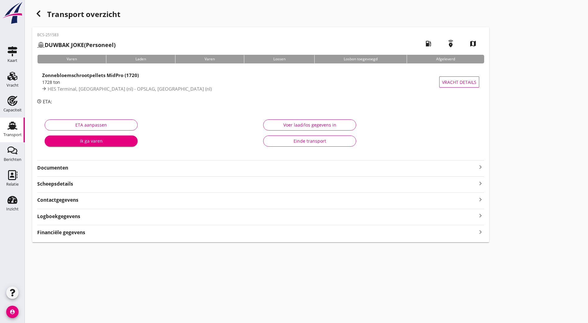
click at [64, 167] on strong "Documenten" at bounding box center [256, 167] width 439 height 7
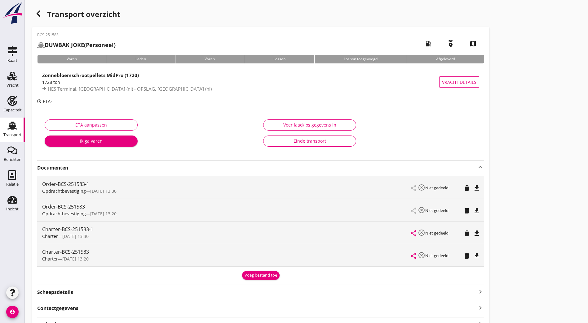
click at [463, 188] on icon "delete" at bounding box center [466, 188] width 7 height 7
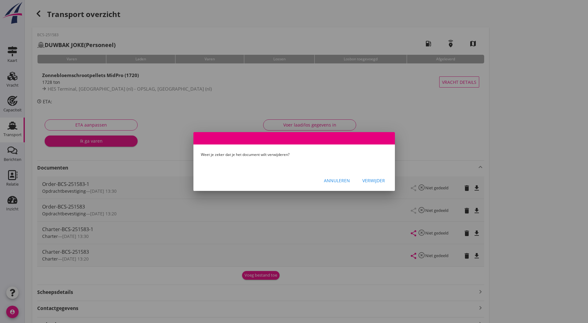
click at [368, 185] on button "Verwijder" at bounding box center [373, 180] width 33 height 11
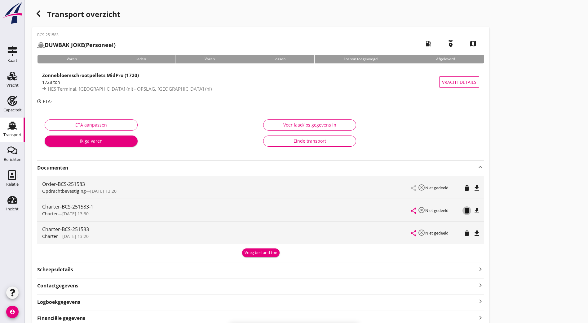
click at [463, 211] on icon "delete" at bounding box center [466, 210] width 7 height 7
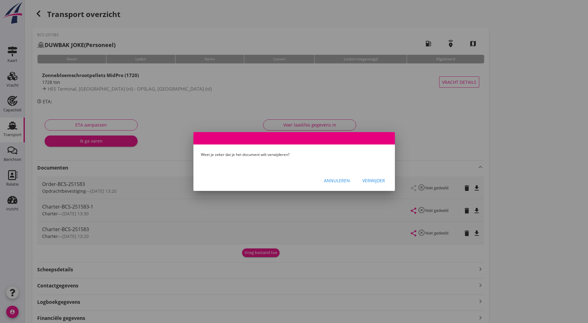
click at [379, 181] on div "Verwijder" at bounding box center [373, 180] width 23 height 7
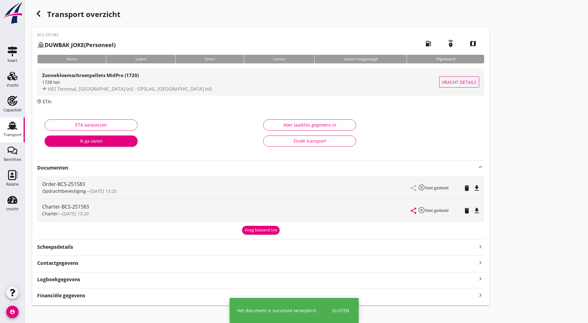
click at [93, 86] on span "HES Terminal, Amsterdam (nl) - OPSLAG, Amsterdam (nl)" at bounding box center [130, 89] width 164 height 6
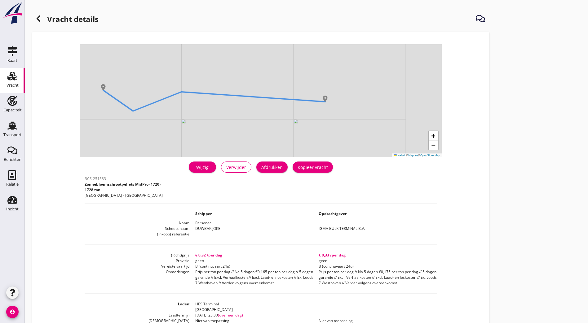
click at [297, 168] on div "Kopieer vracht" at bounding box center [312, 167] width 30 height 7
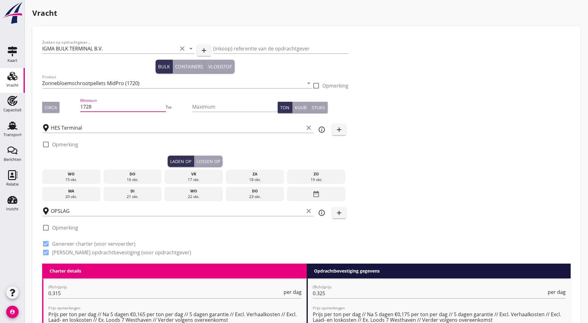
click at [334, 151] on div "Zoeken op opdrachtgever... IGMA BULK TERMINAL B.V. clear arrow_drop_down add (i…" at bounding box center [306, 150] width 533 height 228
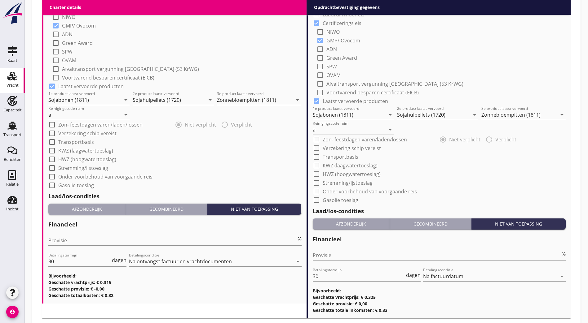
scroll to position [562, 0]
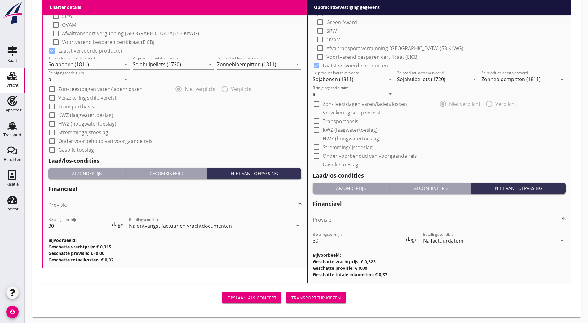
click at [291, 298] on div "Transporteur kiezen" at bounding box center [316, 298] width 50 height 7
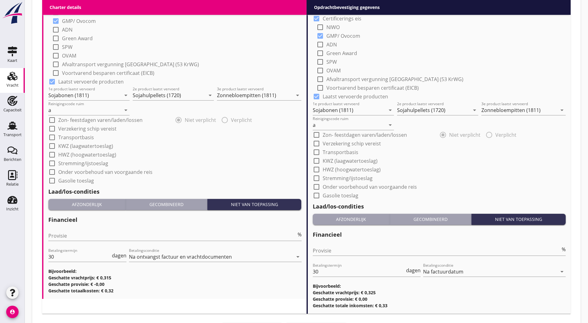
scroll to position [573, 0]
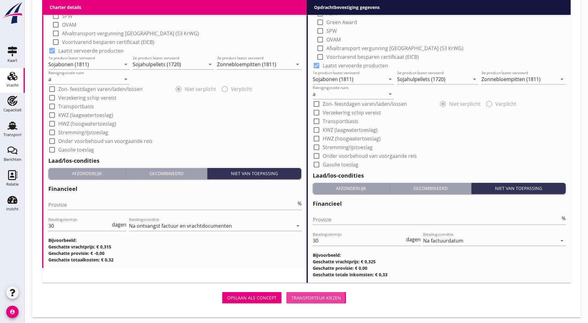
click at [291, 298] on div "Transporteur kiezen" at bounding box center [316, 298] width 50 height 7
click at [291, 295] on div "Transporteur kiezen" at bounding box center [316, 298] width 50 height 7
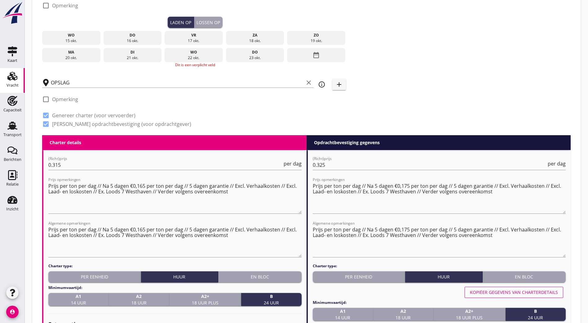
click at [105, 35] on div "do" at bounding box center [132, 36] width 55 height 6
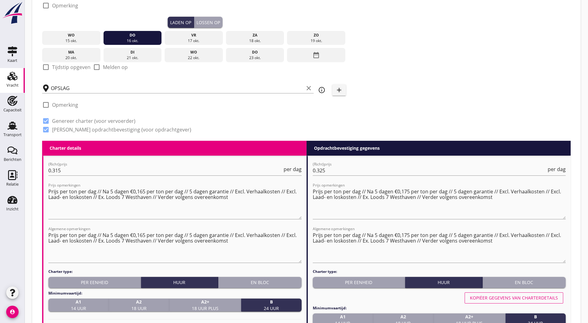
scroll to position [46, 0]
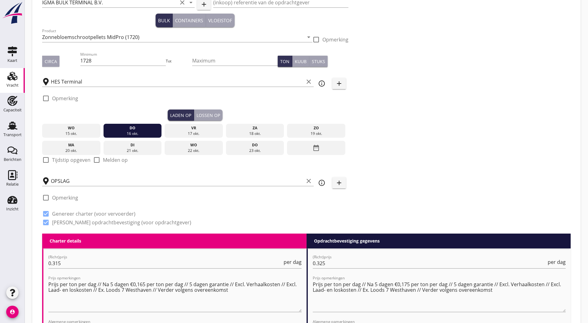
click at [54, 157] on label "Tijdstip opgeven" at bounding box center [71, 160] width 38 height 6
checkbox input "true"
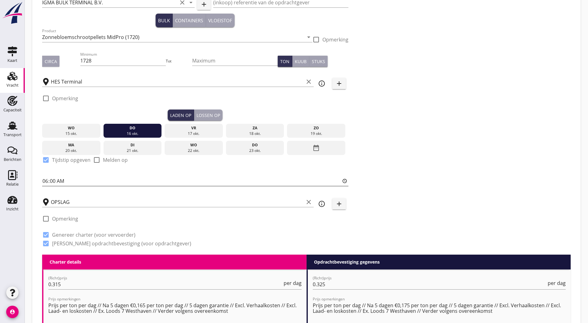
drag, startPoint x: 43, startPoint y: 180, endPoint x: 163, endPoint y: 193, distance: 120.6
click at [44, 180] on input "06:00" at bounding box center [195, 181] width 306 height 10
type input "23:30"
click at [397, 141] on div "Zoeken op opdrachtgever... IGMA BULK TERMINAL B.V. clear arrow_drop_down add (i…" at bounding box center [306, 122] width 533 height 265
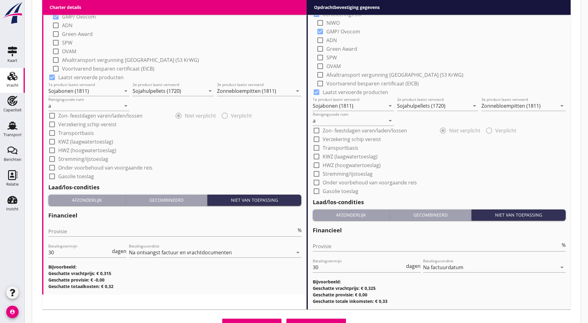
scroll to position [599, 0]
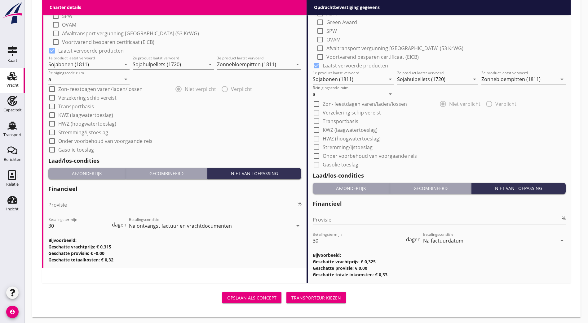
click at [286, 300] on button "Transporteur kiezen" at bounding box center [315, 297] width 59 height 11
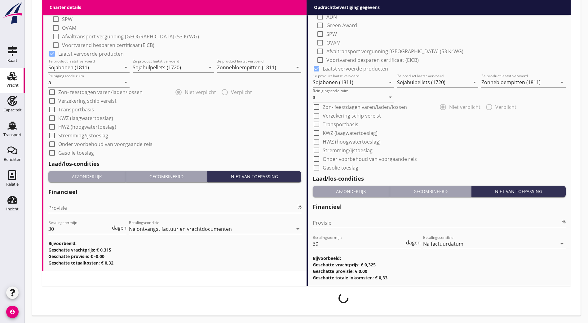
scroll to position [594, 0]
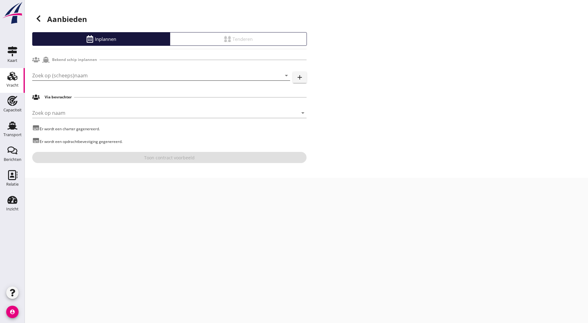
click at [59, 71] on input "Zoek op (scheeps)naam" at bounding box center [152, 76] width 240 height 10
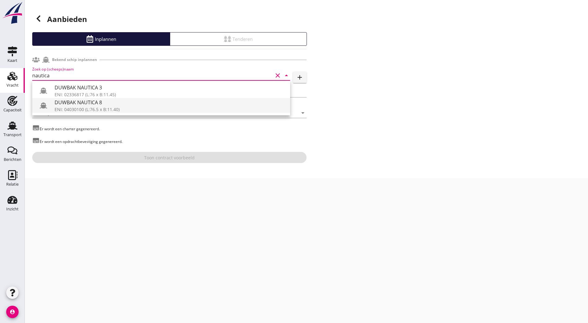
click at [83, 108] on div "ENI: 04030100 (L:76.5 x B:11.40)" at bounding box center [170, 109] width 230 height 7
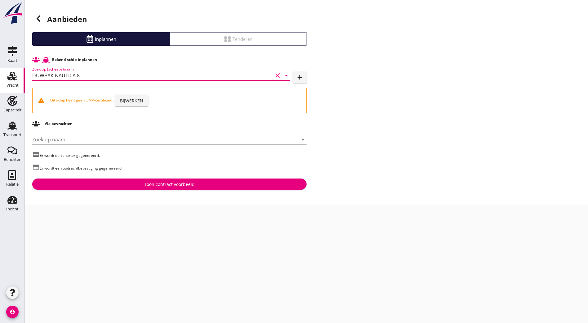
type input "DUWBAK NAUTICA 8"
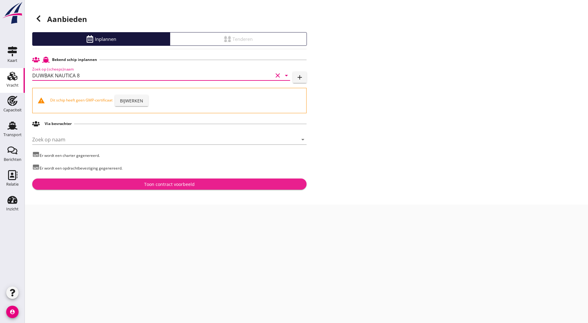
click at [180, 182] on div "Toon contract voorbeeld" at bounding box center [169, 184] width 50 height 7
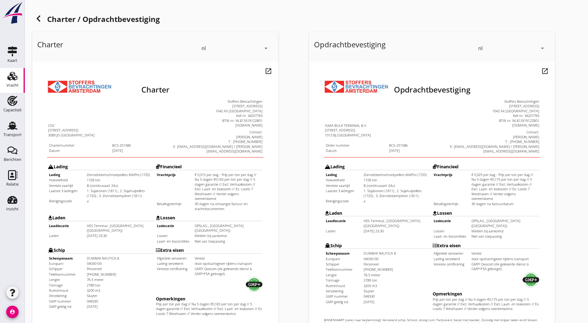
scroll to position [135, 0]
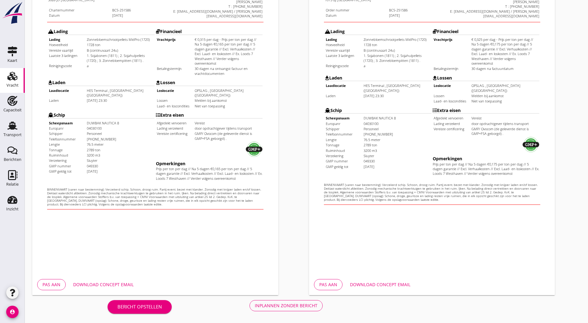
click at [255, 308] on div "Inplannen zonder bericht" at bounding box center [286, 306] width 63 height 7
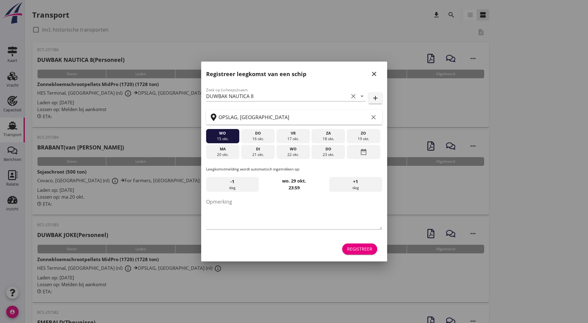
click at [375, 74] on icon "close" at bounding box center [373, 73] width 7 height 7
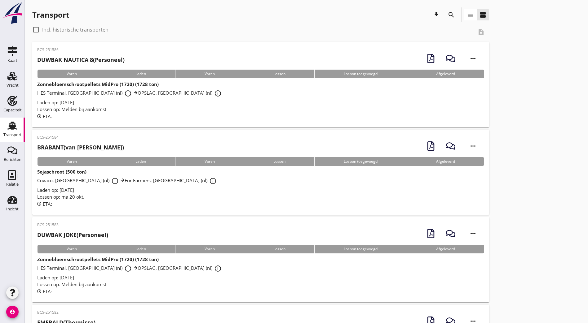
click at [167, 229] on div "BCS-251583 DUWBAK JOKE (Personeel) more_horiz" at bounding box center [260, 233] width 447 height 23
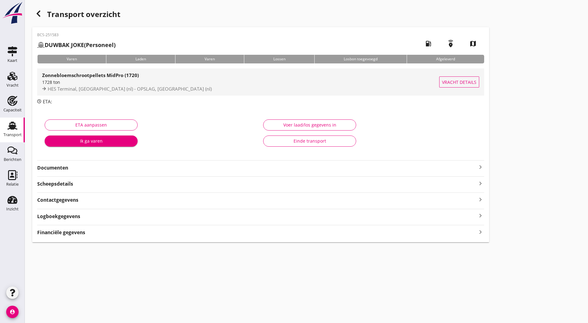
click at [73, 75] on strong "Zonnebloemschrootpellets MidPro (1720)" at bounding box center [90, 75] width 97 height 6
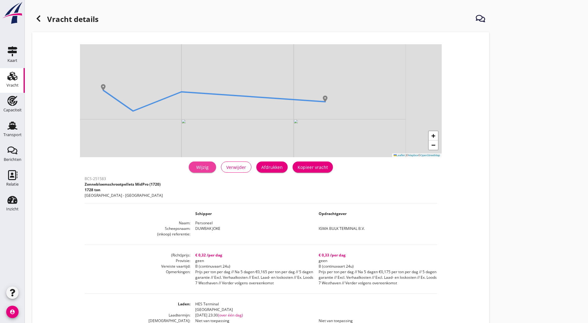
click at [194, 169] on div "Wijzig" at bounding box center [202, 167] width 17 height 7
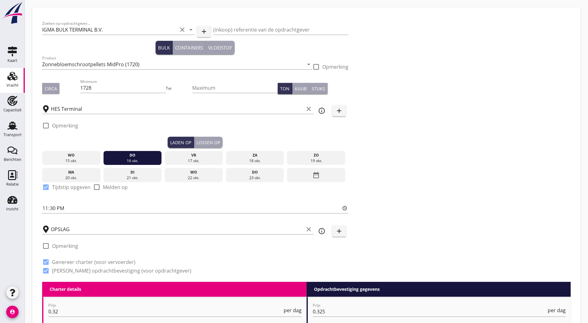
drag, startPoint x: 79, startPoint y: 88, endPoint x: 60, endPoint y: 93, distance: 19.7
click at [60, 93] on div "Circa Minimum 1728 Tot Maximum Ton Kuub Stuks" at bounding box center [195, 88] width 306 height 21
type input "1836"
click at [358, 138] on div "Zoeken op opdrachtgever... IGMA BULK TERMINAL B.V. clear arrow_drop_down add (i…" at bounding box center [306, 149] width 533 height 265
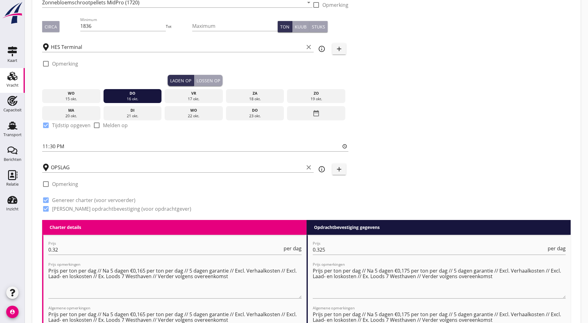
scroll to position [124, 0]
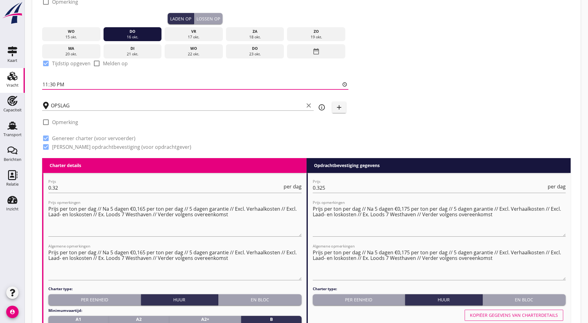
click at [47, 86] on input "23:30" at bounding box center [195, 85] width 306 height 10
type input "07:30"
click at [369, 91] on div "Zoeken op opdrachtgever... IGMA BULK TERMINAL B.V. clear arrow_drop_down add (i…" at bounding box center [306, 25] width 533 height 265
click at [85, 183] on input "0.32" at bounding box center [165, 188] width 234 height 10
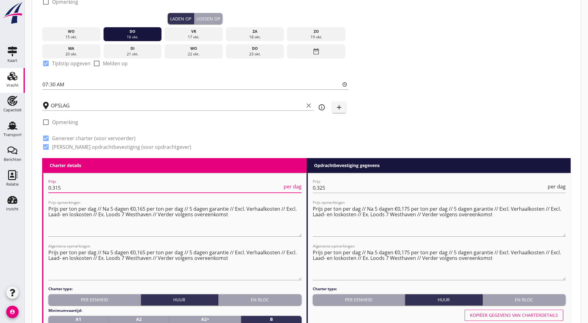
type input "0.315"
click at [311, 64] on div "Zoeken op opdrachtgever... IGMA BULK TERMINAL B.V. clear arrow_drop_down add (i…" at bounding box center [306, 25] width 533 height 265
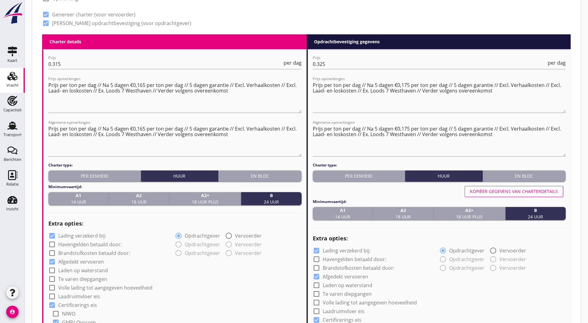
scroll to position [372, 0]
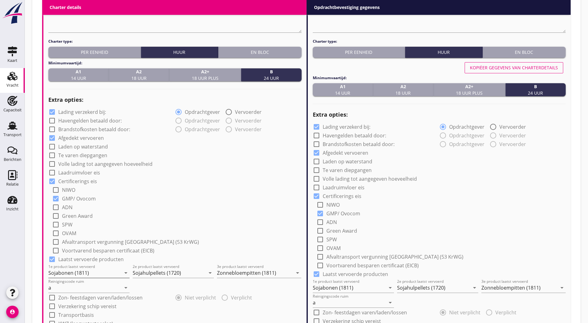
click at [76, 270] on input "Sojabonen (1811)" at bounding box center [84, 273] width 72 height 10
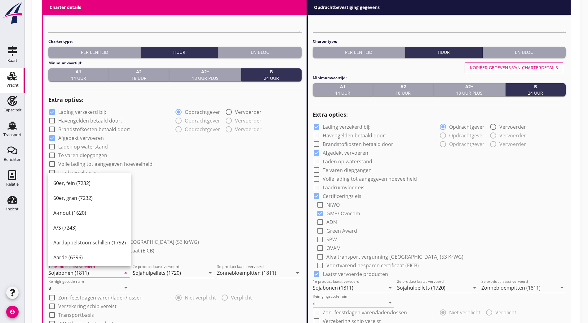
click at [167, 272] on input "Sojahulpellets (1720)" at bounding box center [169, 273] width 72 height 10
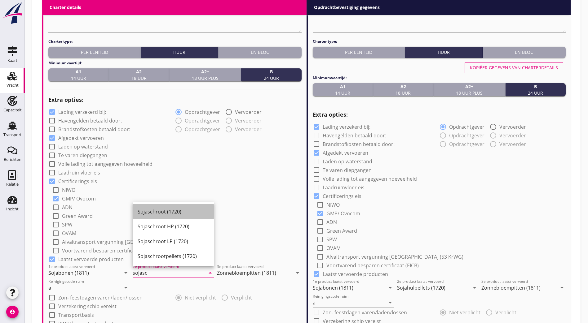
click at [168, 216] on div "Sojaschroot (1720)" at bounding box center [173, 211] width 71 height 15
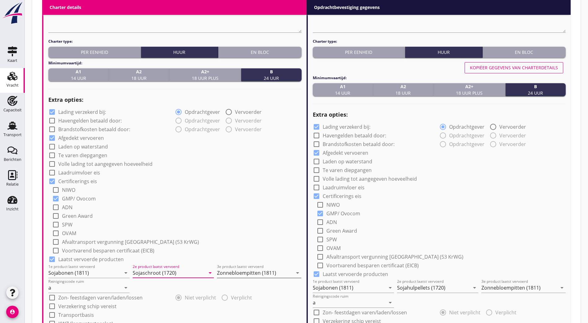
type input "Sojaschroot (1720)"
click at [249, 271] on input "Zonnebloempitten (1811)" at bounding box center [255, 273] width 76 height 10
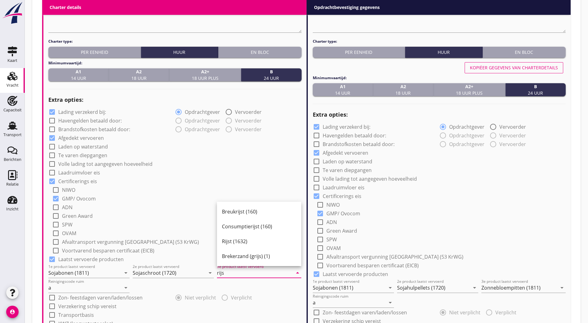
click at [261, 243] on div "Rijst (1632)" at bounding box center [259, 241] width 74 height 7
type input "Rijst (1632)"
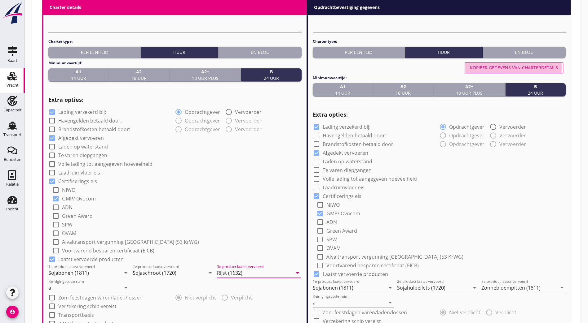
click at [520, 65] on div "Kopiëer gegevens van charterdetails" at bounding box center [514, 67] width 88 height 7
type input "Sojaschroot (1720)"
type input "Rijst (1632)"
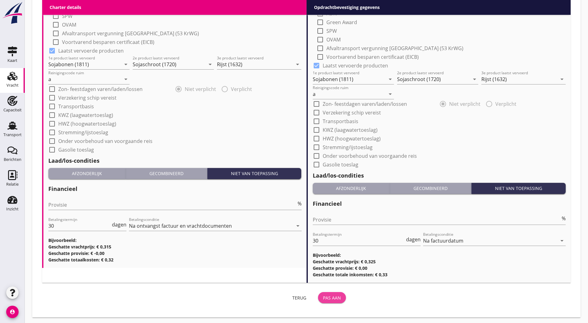
click at [323, 297] on div "Pas aan" at bounding box center [332, 298] width 18 height 7
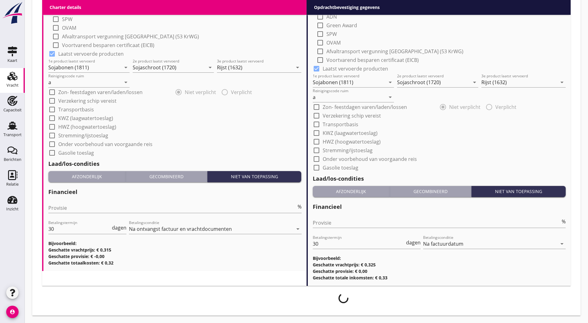
scroll to position [575, 0]
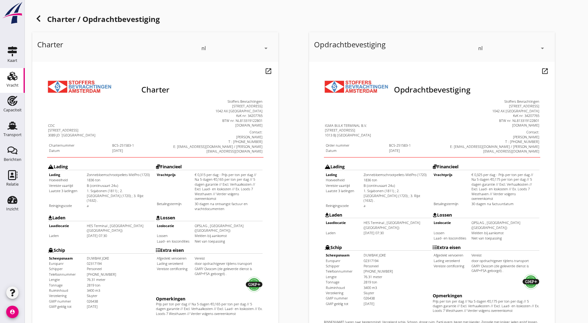
scroll to position [135, 0]
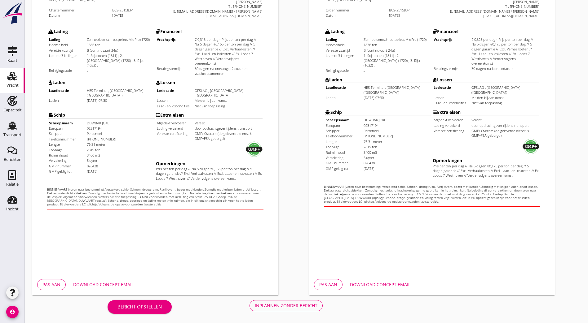
click at [255, 306] on div "Inplannen zonder bericht" at bounding box center [286, 306] width 63 height 7
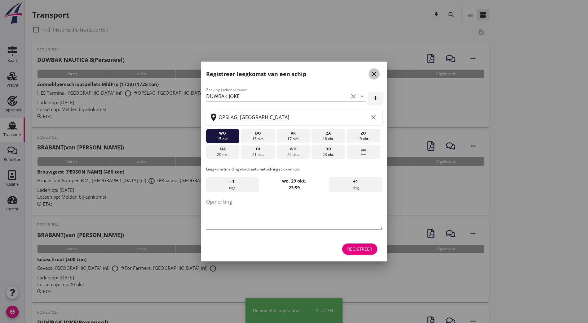
click at [370, 71] on icon "close" at bounding box center [373, 73] width 7 height 7
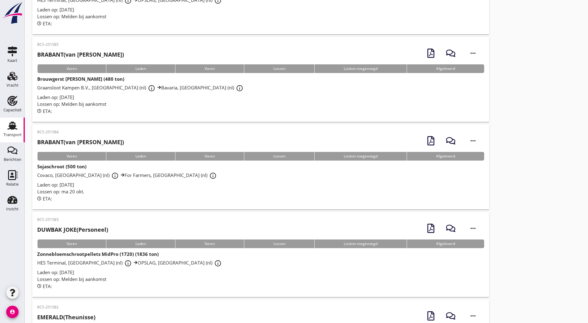
scroll to position [124, 0]
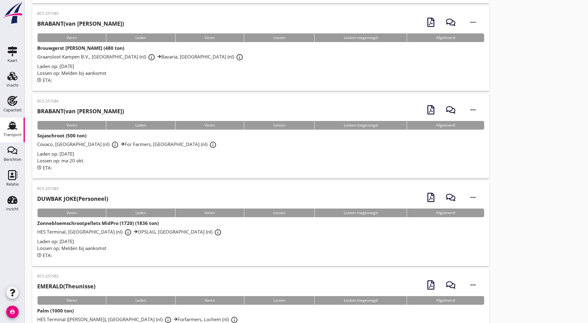
click at [129, 200] on div "BCS-251583 DUWBAK JOKE (Personeel) more_horiz" at bounding box center [260, 197] width 447 height 23
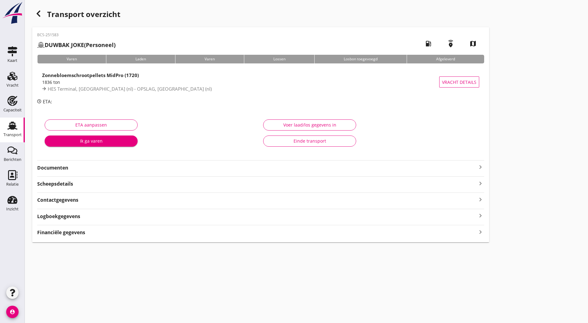
click at [125, 170] on strong "Documenten" at bounding box center [256, 167] width 439 height 7
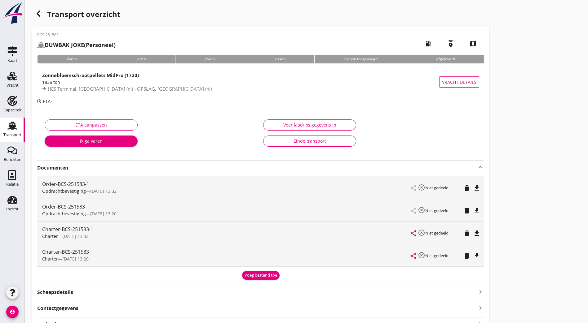
click at [463, 187] on icon "delete" at bounding box center [466, 188] width 7 height 7
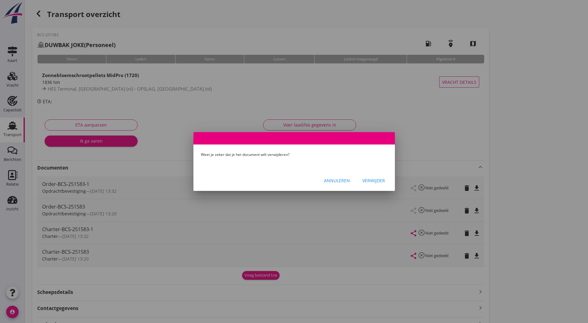
click at [378, 187] on div "Annuleren Verwijder" at bounding box center [293, 180] width 201 height 21
click at [376, 185] on button "Verwijder" at bounding box center [373, 180] width 33 height 11
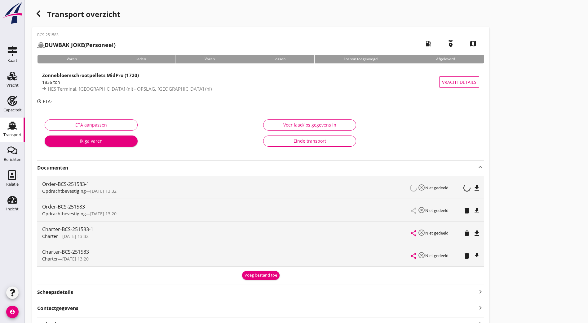
click at [463, 234] on icon "delete" at bounding box center [466, 233] width 7 height 7
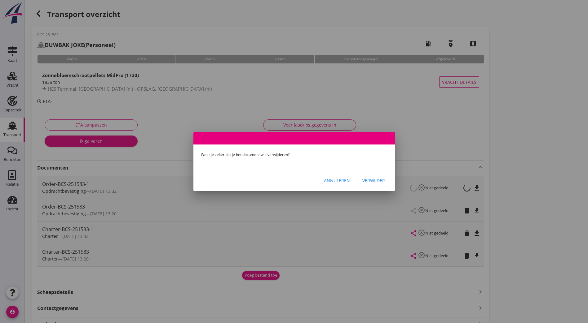
click at [376, 183] on div "Verwijder" at bounding box center [373, 180] width 23 height 7
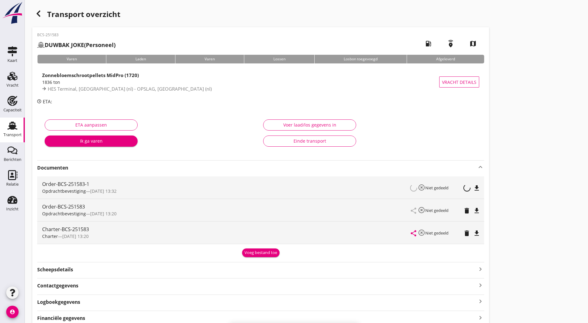
click at [211, 181] on div "Order-BCS-251583-1" at bounding box center [226, 184] width 369 height 7
click at [39, 16] on icon "button" at bounding box center [38, 13] width 7 height 7
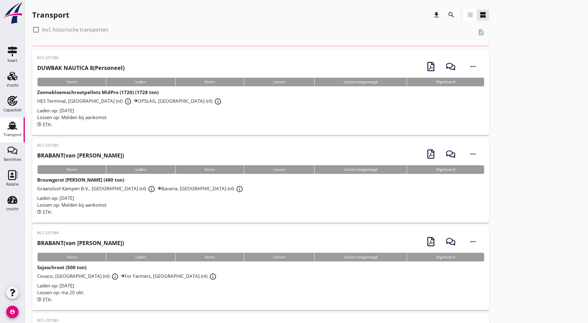
scroll to position [124, 0]
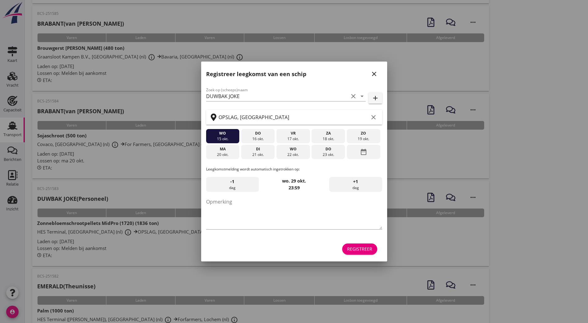
click at [374, 76] on icon "close" at bounding box center [373, 73] width 7 height 7
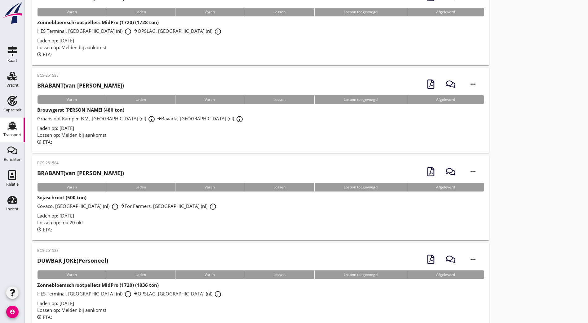
scroll to position [93, 0]
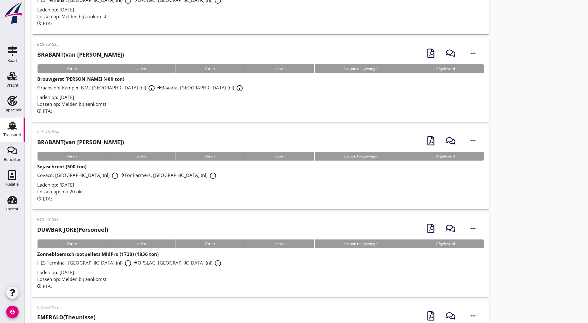
click at [83, 222] on p "BCS-251583" at bounding box center [72, 220] width 71 height 6
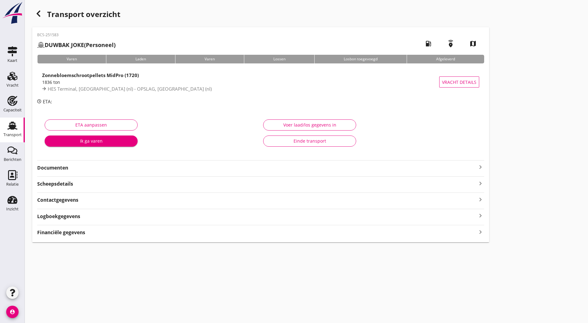
click at [63, 168] on strong "Documenten" at bounding box center [256, 167] width 439 height 7
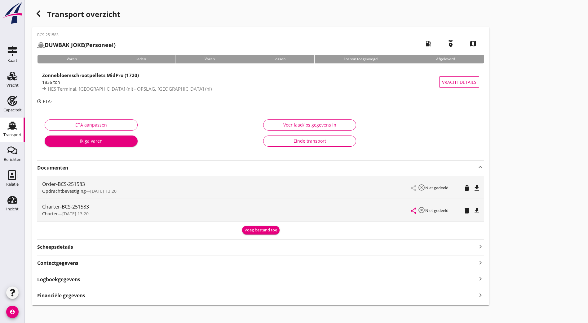
click at [41, 12] on icon "button" at bounding box center [38, 13] width 7 height 7
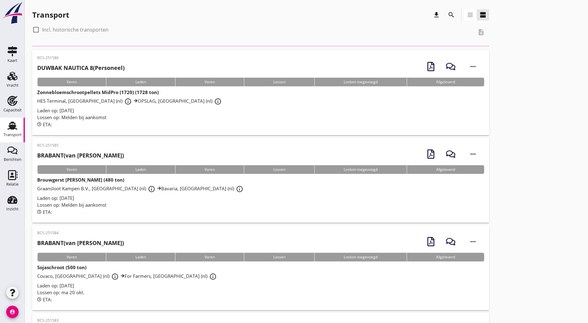
scroll to position [93, 0]
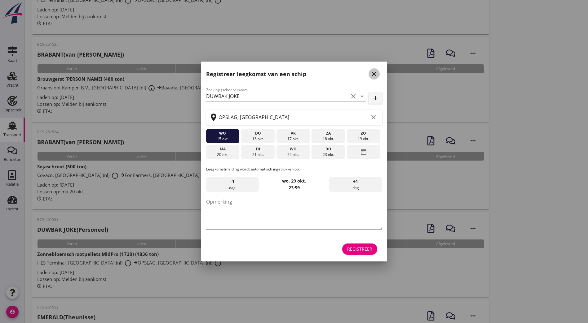
click at [374, 71] on icon "close" at bounding box center [373, 73] width 7 height 7
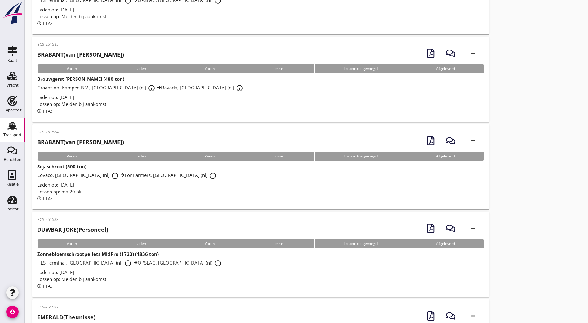
scroll to position [0, 0]
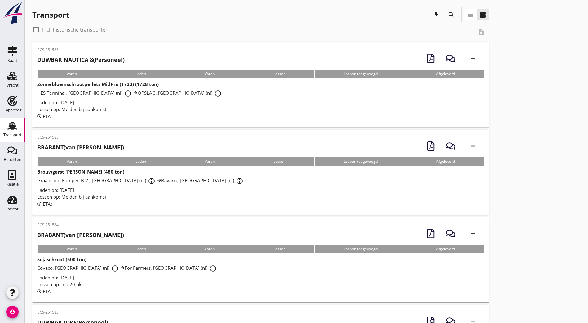
click at [120, 58] on h2 "DUWBAK NAUTICA 8 (Personeel)" at bounding box center [80, 60] width 87 height 8
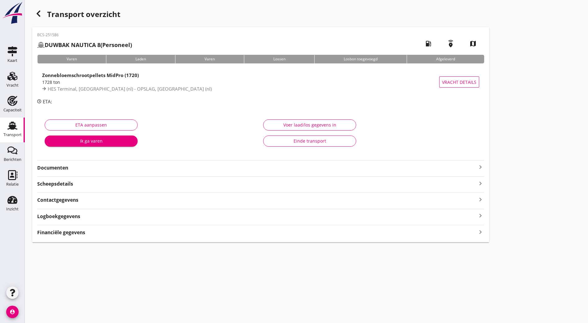
click at [61, 167] on strong "Documenten" at bounding box center [256, 167] width 439 height 7
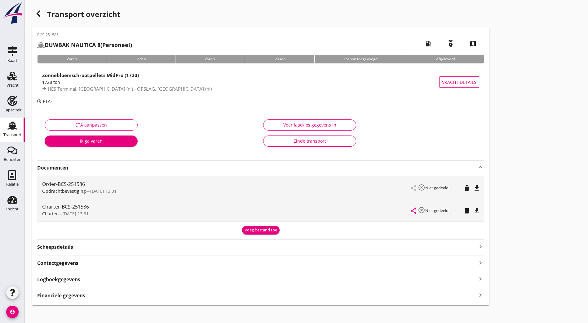
click at [298, 191] on div "Order-BCS-251586 Opdrachtbevestiging — 15/10 13:31 share highlight_off Niet ged…" at bounding box center [260, 188] width 447 height 22
click at [473, 190] on icon "file_download" at bounding box center [476, 188] width 7 height 7
click at [473, 209] on icon "file_download" at bounding box center [476, 210] width 7 height 7
click at [132, 88] on span "HES Terminal, Amsterdam (nl) - OPSLAG, Amsterdam (nl)" at bounding box center [130, 89] width 164 height 6
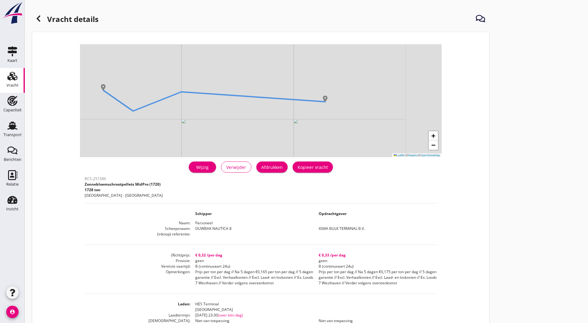
click at [194, 167] on div "Wijzig" at bounding box center [202, 167] width 17 height 7
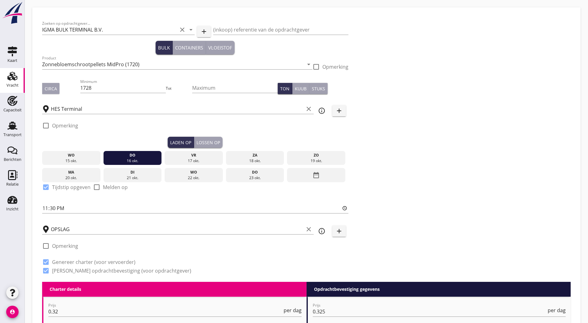
scroll to position [62, 0]
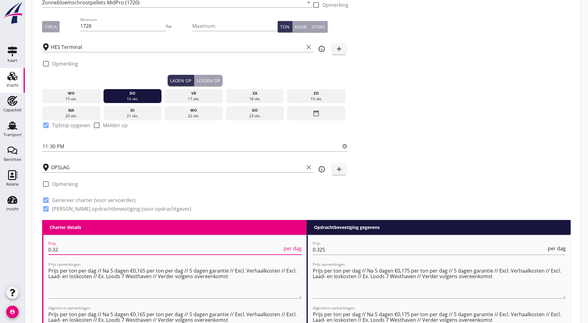
click at [82, 245] on input "0.32" at bounding box center [165, 250] width 234 height 10
type input "0.315"
click at [389, 182] on div "Zoeken op opdrachtgever... IGMA BULK TERMINAL B.V. clear arrow_drop_down add (i…" at bounding box center [306, 87] width 533 height 265
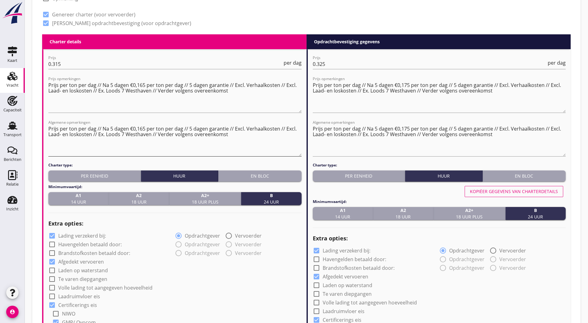
scroll to position [341, 0]
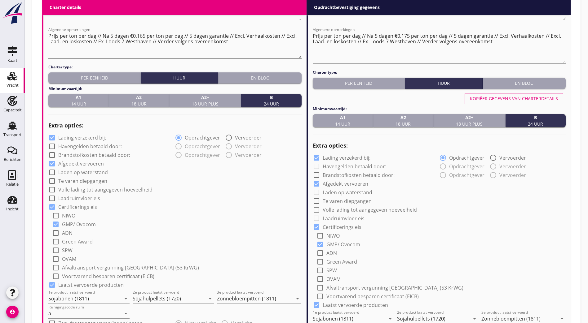
drag, startPoint x: 300, startPoint y: 58, endPoint x: 298, endPoint y: 53, distance: 5.6
click at [298, 53] on textarea "Prijs per ton per dag // Na 5 dagen €0,165 per ton per dag // 5 dagen garantie …" at bounding box center [174, 44] width 253 height 27
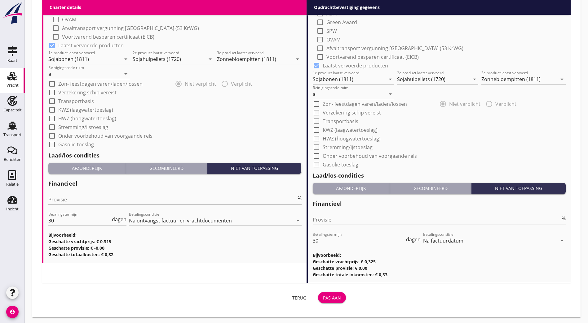
scroll to position [364, 0]
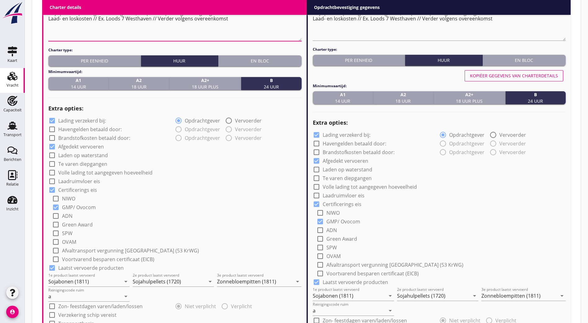
drag, startPoint x: 301, startPoint y: 32, endPoint x: 300, endPoint y: 38, distance: 6.0
click at [300, 38] on textarea "Prijs per ton per dag // Na 5 dagen €0,165 per ton per dag // 5 dagen garantie …" at bounding box center [174, 24] width 253 height 33
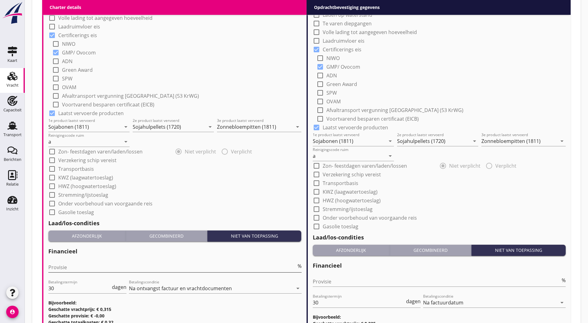
scroll to position [580, 0]
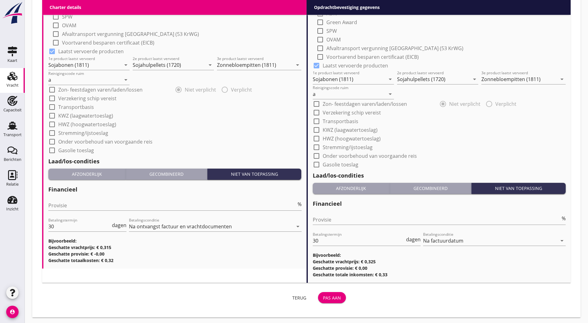
click at [323, 298] on div "Pas aan" at bounding box center [332, 298] width 18 height 7
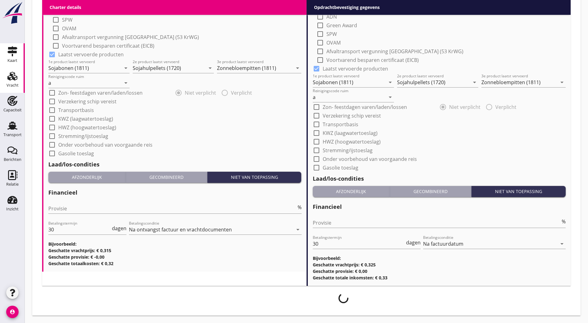
scroll to position [575, 0]
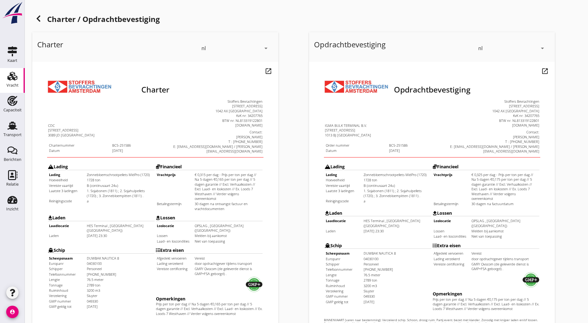
scroll to position [135, 0]
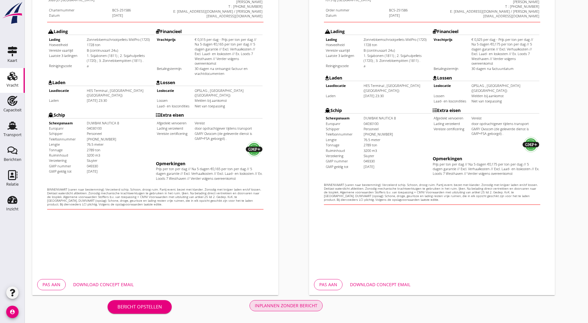
click at [255, 305] on div "Inplannen zonder bericht" at bounding box center [286, 306] width 63 height 7
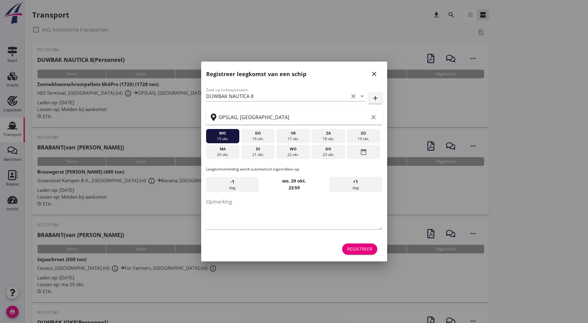
click at [376, 75] on icon "close" at bounding box center [373, 73] width 7 height 7
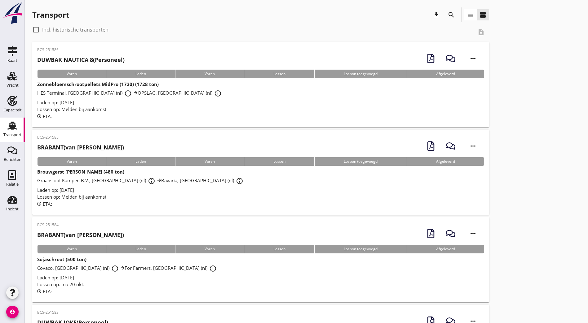
click at [143, 95] on span "HES Terminal, Amsterdam (nl) info_outline OPSLAG, Amsterdam (nl) info_outline" at bounding box center [130, 93] width 186 height 6
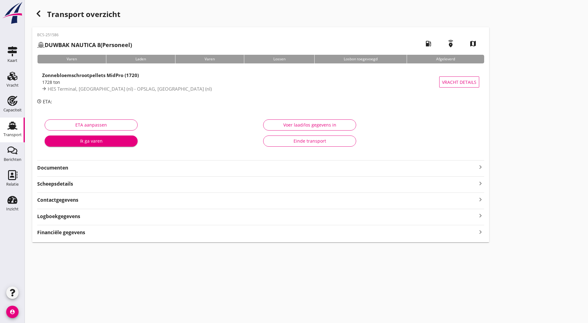
click at [81, 170] on strong "Documenten" at bounding box center [256, 167] width 439 height 7
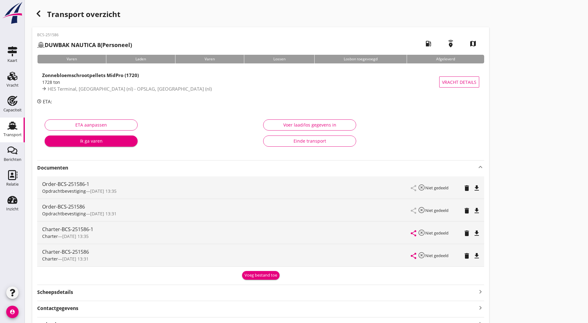
click at [463, 212] on icon "delete" at bounding box center [466, 210] width 7 height 7
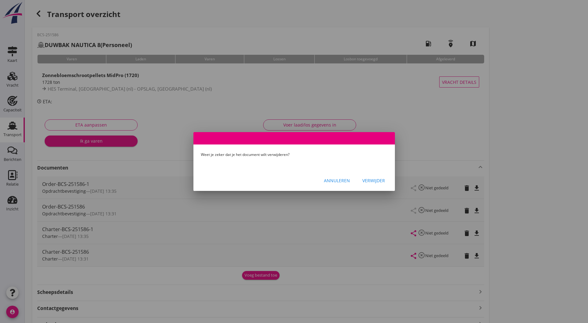
click at [368, 183] on div "Verwijder" at bounding box center [373, 180] width 23 height 7
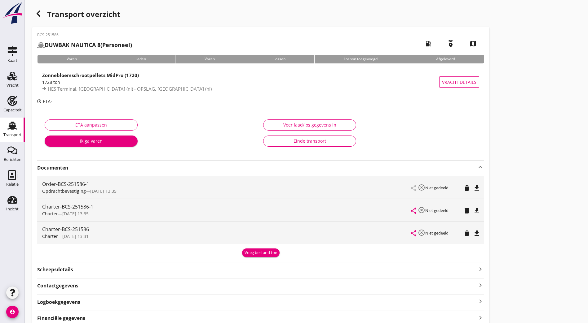
click at [463, 235] on icon "delete" at bounding box center [466, 233] width 7 height 7
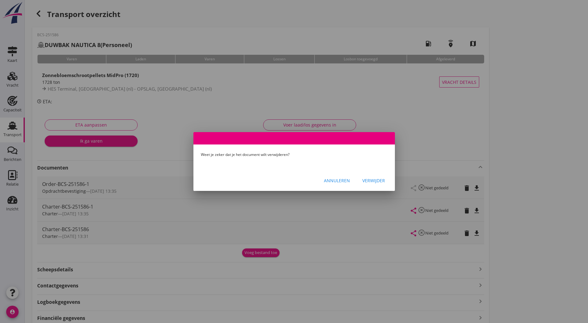
click at [376, 184] on button "Verwijder" at bounding box center [373, 180] width 33 height 11
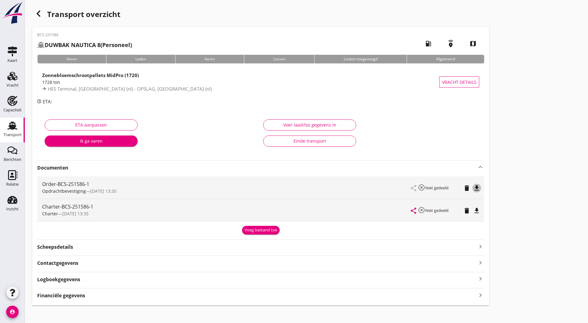
click at [472, 187] on div "file_download" at bounding box center [476, 188] width 9 height 7
click at [473, 209] on icon "file_download" at bounding box center [476, 210] width 7 height 7
drag, startPoint x: 78, startPoint y: 87, endPoint x: 95, endPoint y: 83, distance: 17.4
click at [78, 86] on span "HES Terminal, Amsterdam (nl) - OPSLAG, Amsterdam (nl)" at bounding box center [130, 89] width 164 height 6
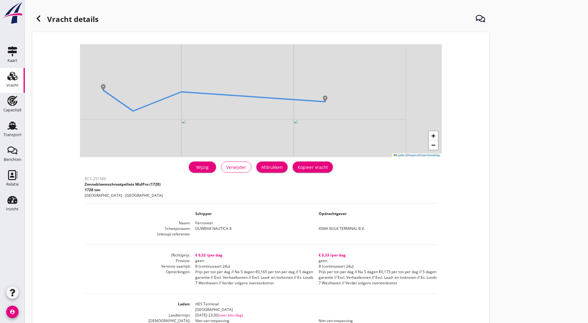
click at [261, 168] on div "Afdrukken" at bounding box center [271, 167] width 21 height 7
click at [41, 16] on icon at bounding box center [38, 18] width 7 height 7
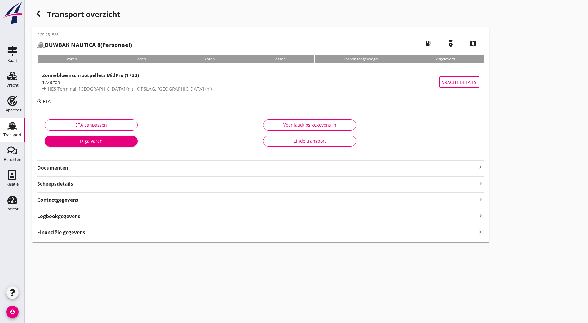
click at [35, 16] on icon "button" at bounding box center [38, 13] width 7 height 7
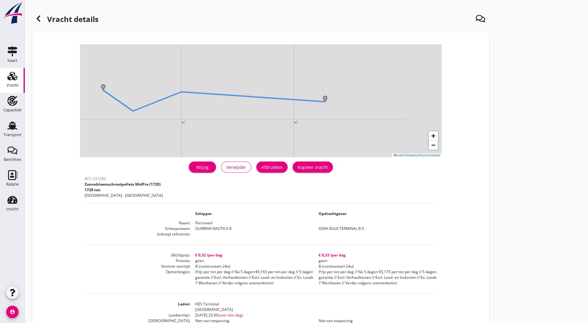
drag, startPoint x: 129, startPoint y: 253, endPoint x: 173, endPoint y: 251, distance: 44.0
click at [173, 251] on div "BCS-251586 Zonnebloemschrootpellets MidPro (1720) 1728 ton Amsterdam - Amsterda…" at bounding box center [261, 315] width 352 height 281
drag, startPoint x: 173, startPoint y: 251, endPoint x: 219, endPoint y: 259, distance: 47.4
click at [313, 259] on dd "geen" at bounding box center [374, 261] width 123 height 6
drag, startPoint x: 217, startPoint y: 258, endPoint x: 237, endPoint y: 247, distance: 22.2
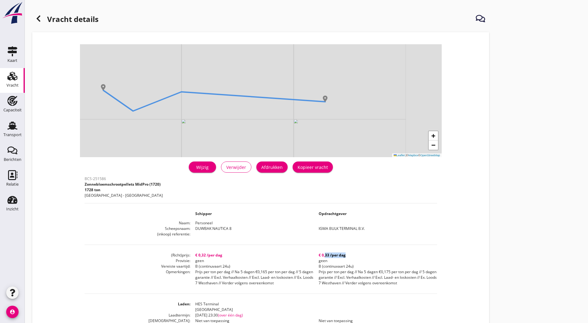
click at [237, 247] on div "BCS-251586 Zonnebloemschrootpellets MidPro (1720) 1728 ton Amsterdam - Amsterda…" at bounding box center [261, 315] width 352 height 281
drag, startPoint x: 237, startPoint y: 247, endPoint x: 330, endPoint y: 200, distance: 104.0
click at [330, 200] on div "Vracht details + − Leaflet | © Mapbox © OpenStreetMap warning Het transport hee…" at bounding box center [306, 235] width 563 height 470
click at [41, 19] on icon at bounding box center [38, 18] width 7 height 7
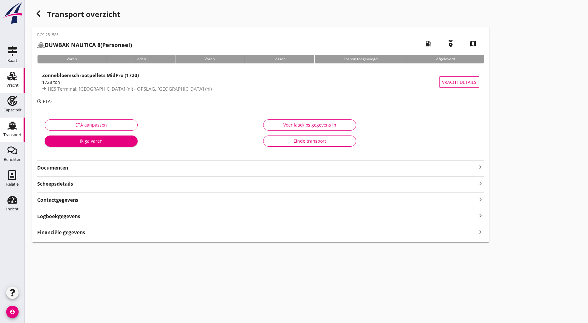
click at [18, 77] on div "Vracht" at bounding box center [12, 76] width 15 height 10
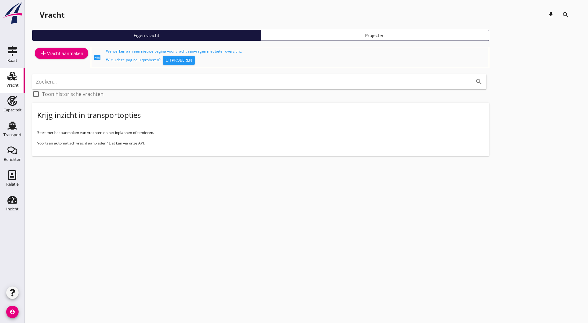
click at [415, 177] on div "cancel You are impersonating another user. Vracht download search Eigen vracht …" at bounding box center [306, 161] width 563 height 323
click at [378, 138] on div "add Vracht aanmaken fiber_new We werken aan een nieuwe pagina voor vracht aanvr…" at bounding box center [306, 103] width 548 height 115
